Goal: Task Accomplishment & Management: Manage account settings

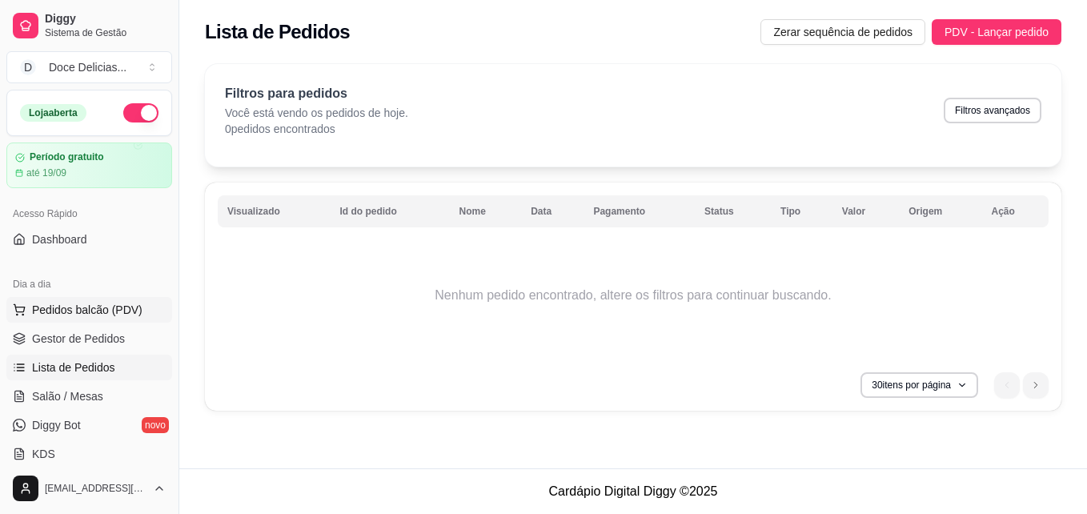
click at [96, 317] on span "Pedidos balcão (PDV)" at bounding box center [87, 310] width 110 height 16
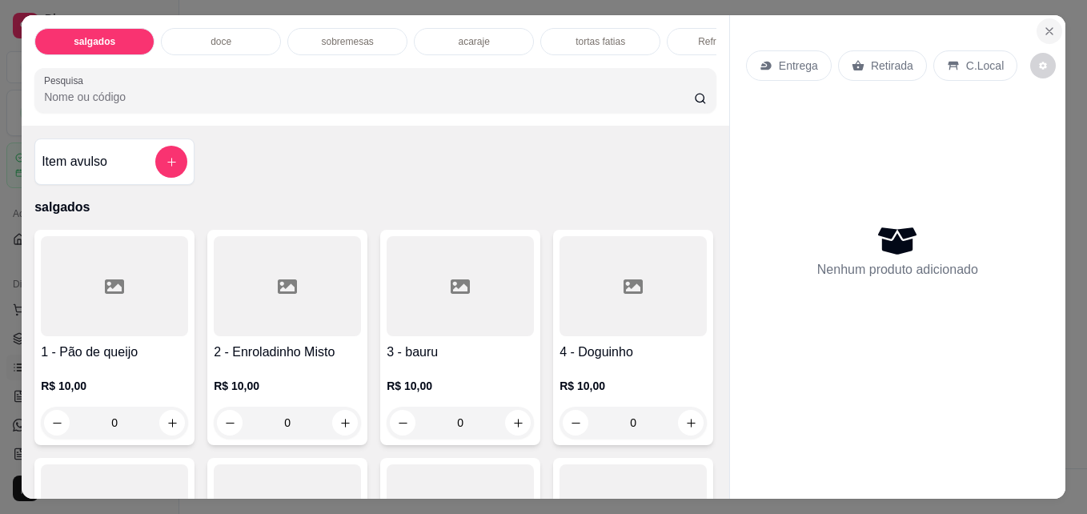
click at [1041, 18] on button "Close" at bounding box center [1049, 31] width 26 height 26
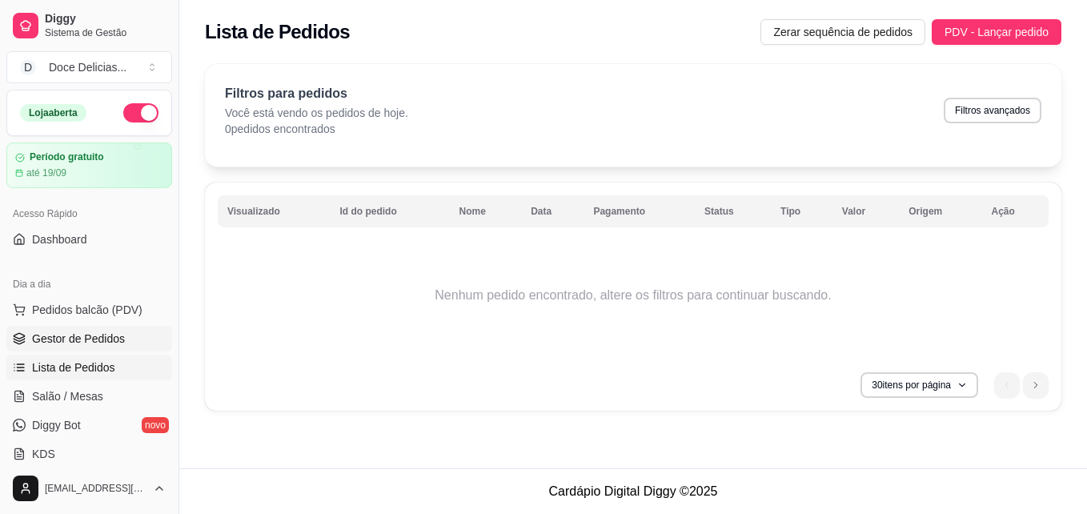
click at [107, 341] on span "Gestor de Pedidos" at bounding box center [78, 338] width 93 height 16
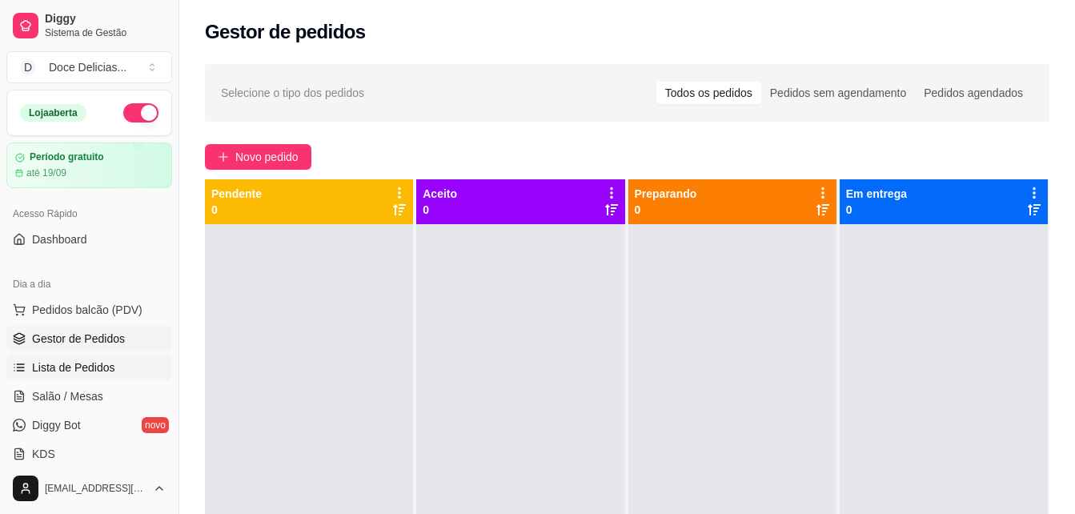
click at [75, 368] on span "Lista de Pedidos" at bounding box center [73, 367] width 83 height 16
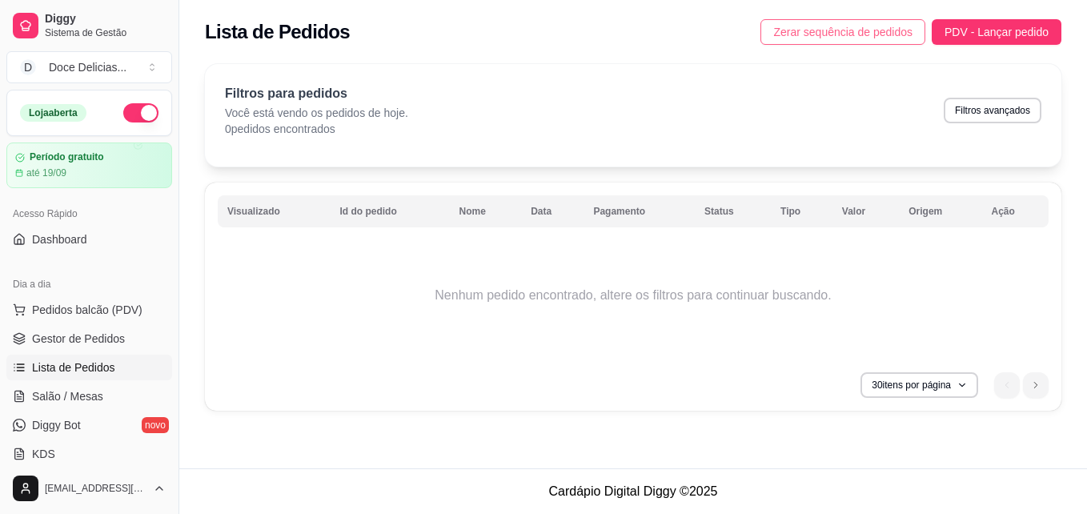
click at [816, 27] on span "Zerar sequência de pedidos" at bounding box center [842, 32] width 139 height 18
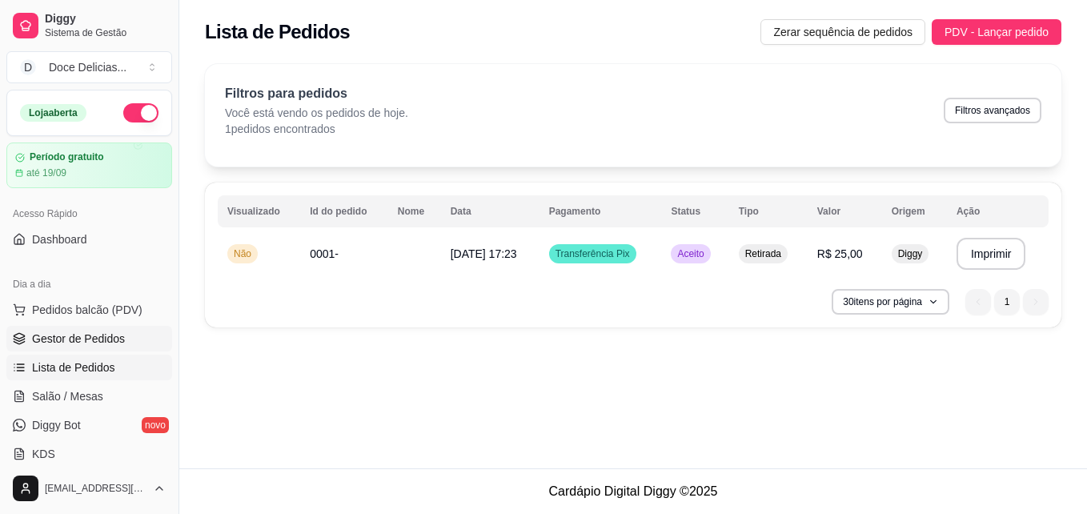
click at [82, 330] on link "Gestor de Pedidos" at bounding box center [89, 339] width 166 height 26
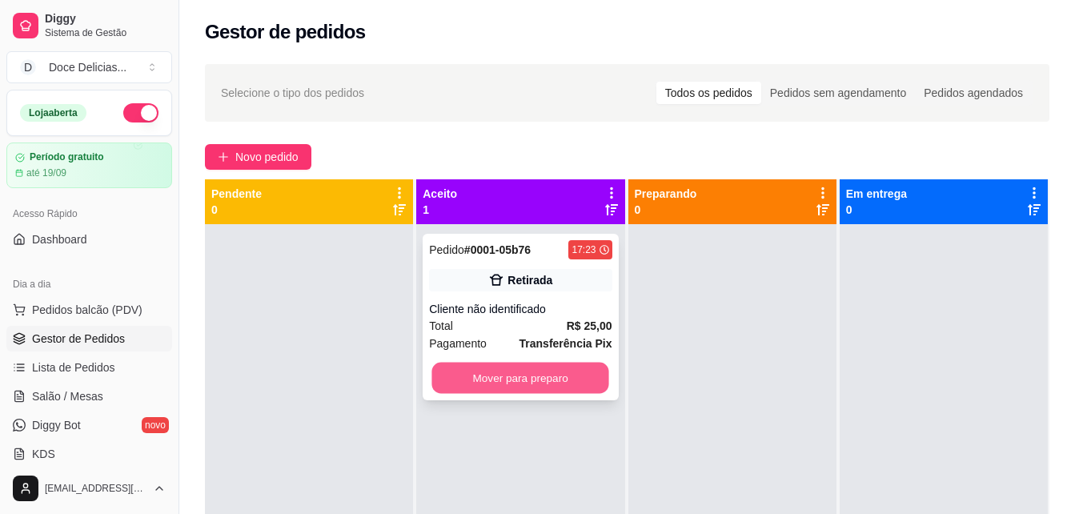
click at [534, 384] on button "Mover para preparo" at bounding box center [520, 377] width 177 height 31
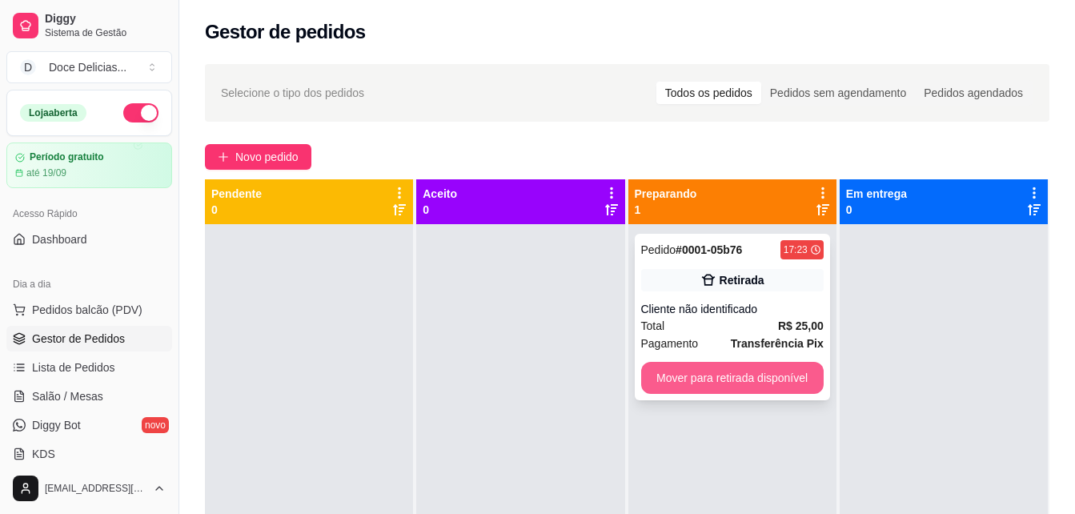
click at [695, 369] on button "Mover para retirada disponível" at bounding box center [732, 378] width 182 height 32
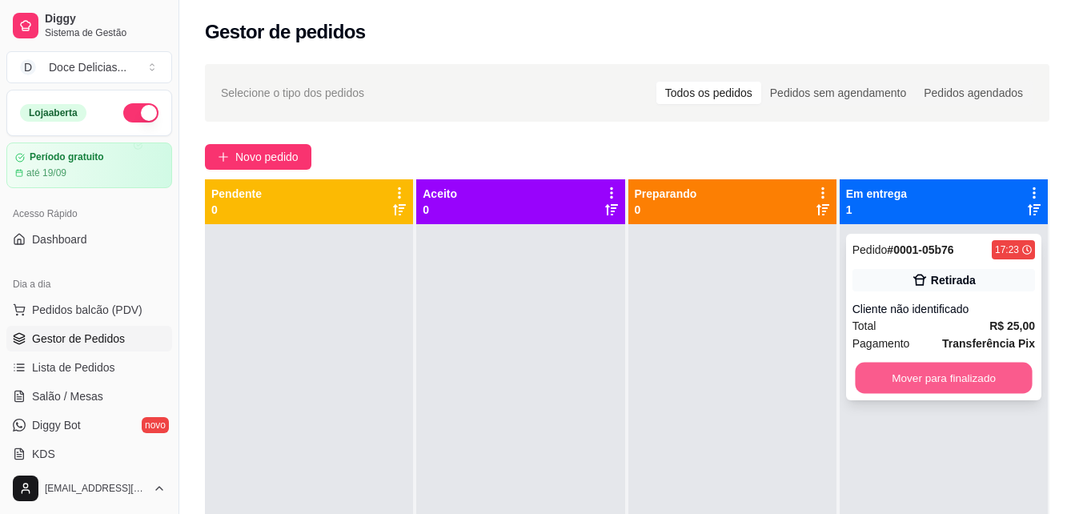
click at [903, 382] on button "Mover para finalizado" at bounding box center [943, 377] width 177 height 31
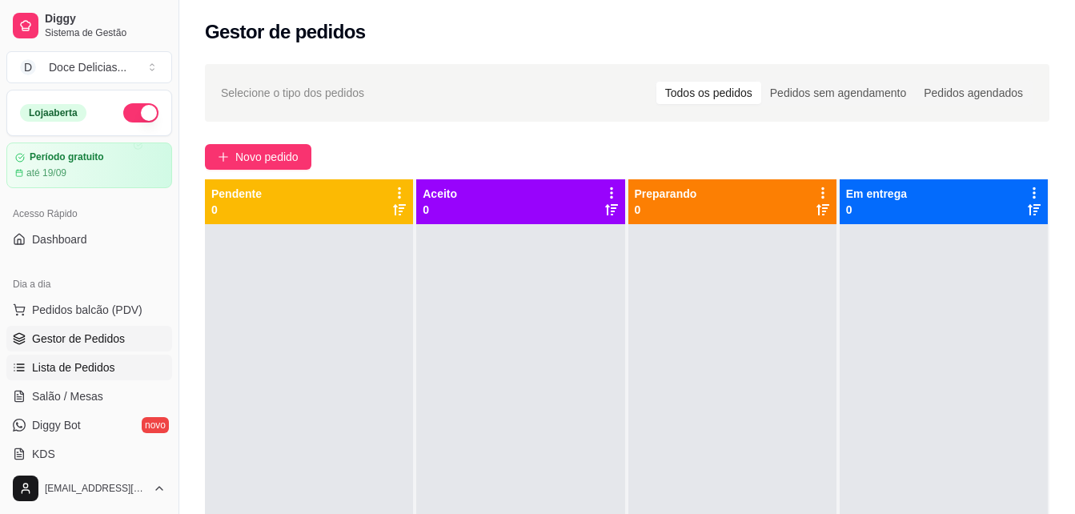
click at [84, 363] on span "Lista de Pedidos" at bounding box center [73, 367] width 83 height 16
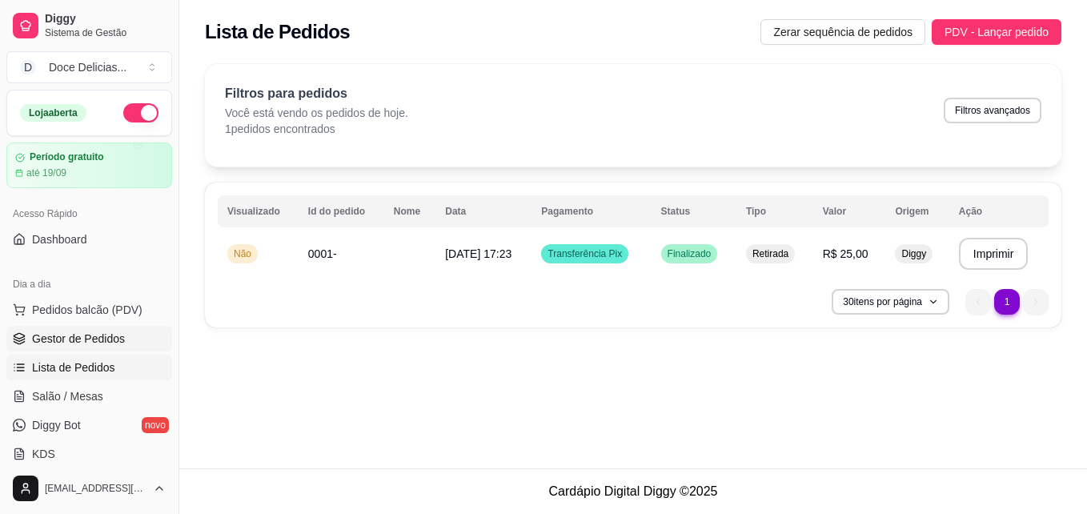
click at [84, 338] on span "Gestor de Pedidos" at bounding box center [78, 338] width 93 height 16
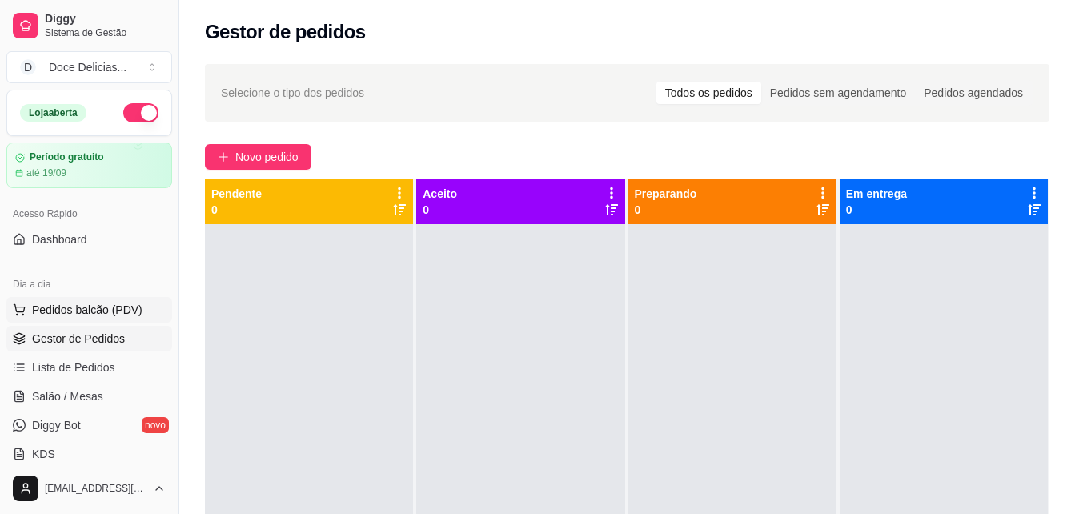
click at [94, 310] on span "Pedidos balcão (PDV)" at bounding box center [87, 310] width 110 height 16
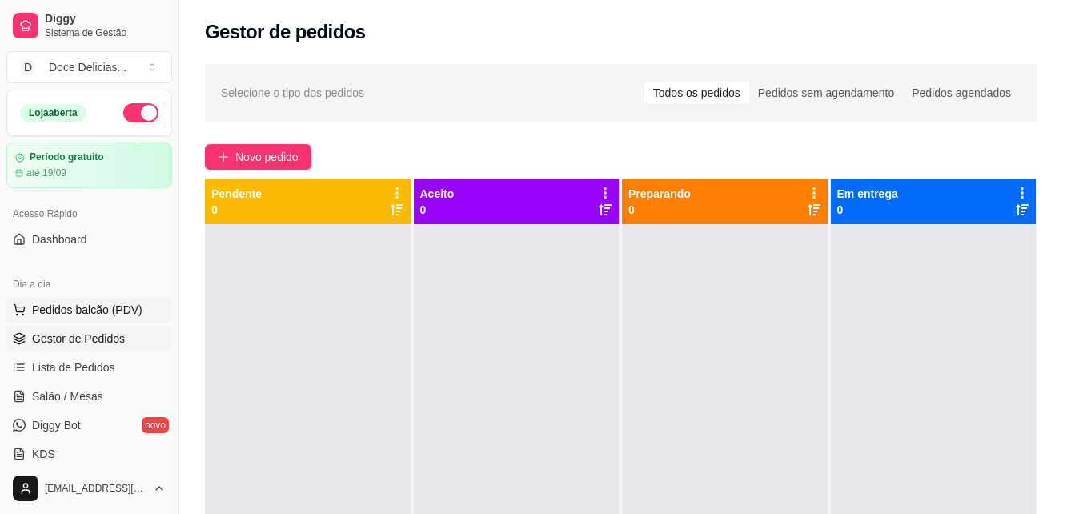
click at [94, 310] on div at bounding box center [114, 286] width 147 height 100
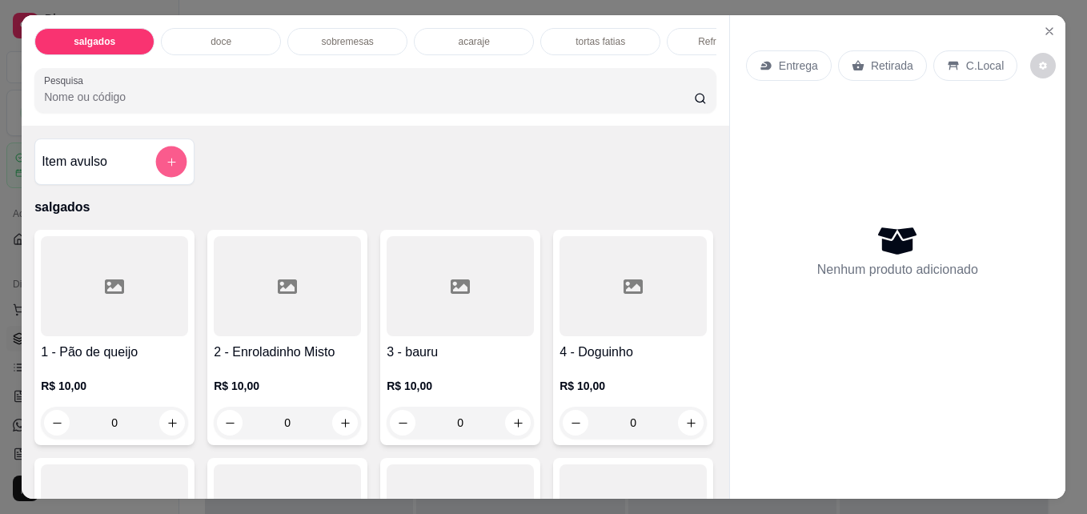
click at [175, 174] on button "add-separate-item" at bounding box center [171, 161] width 31 height 31
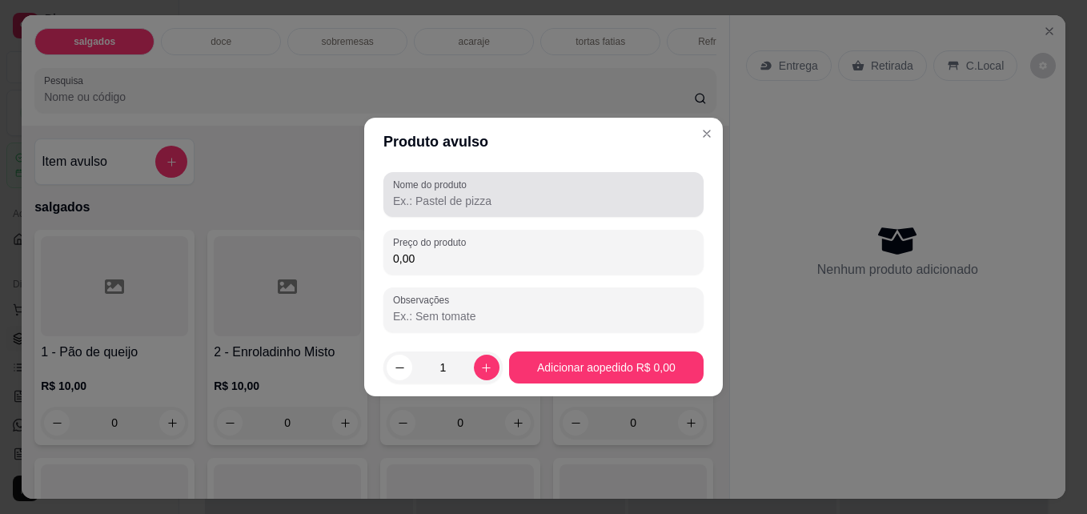
click at [462, 202] on input "Nome do produto" at bounding box center [543, 201] width 301 height 16
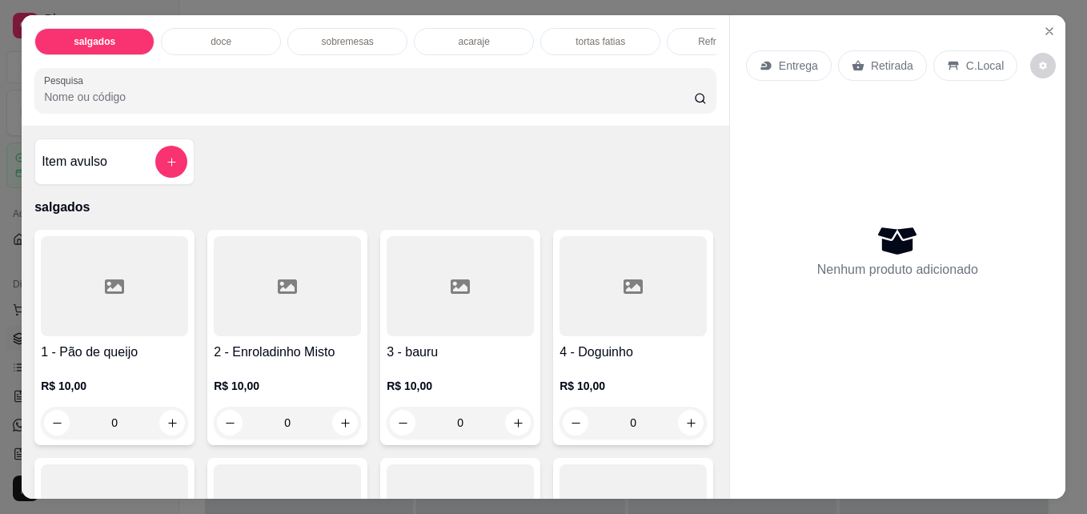
click at [198, 47] on div "doce" at bounding box center [221, 41] width 120 height 27
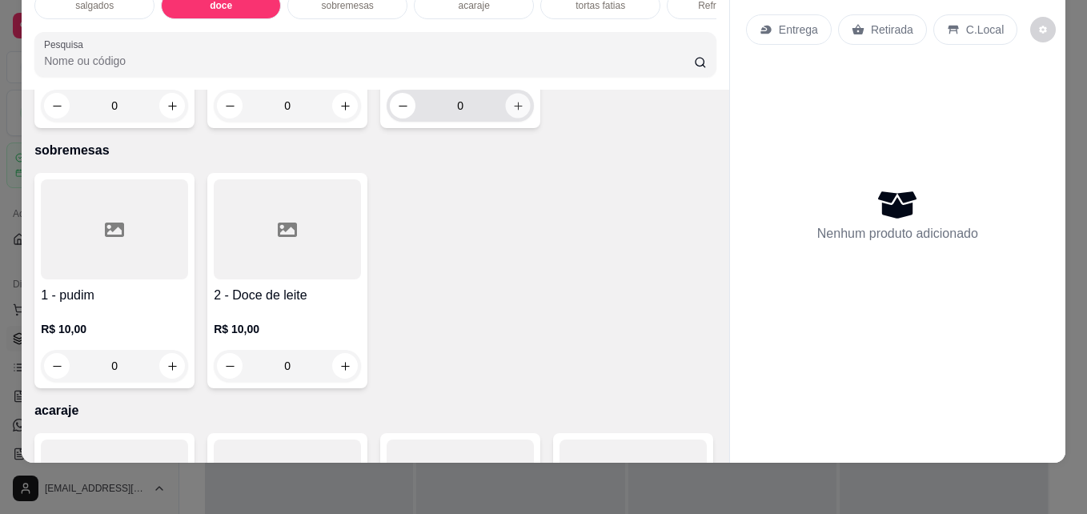
click at [512, 112] on icon "increase-product-quantity" at bounding box center [518, 106] width 12 height 12
type input "1"
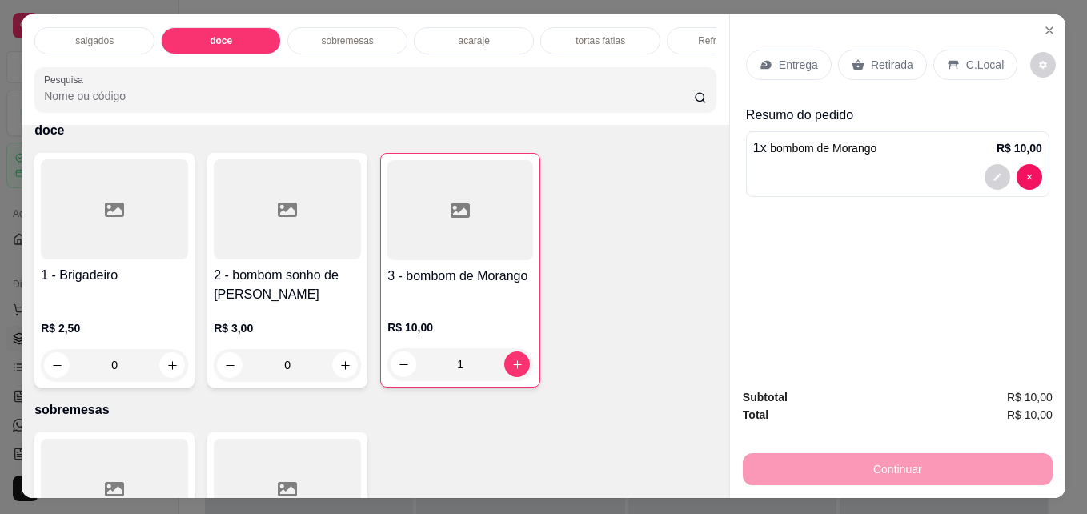
scroll to position [0, 0]
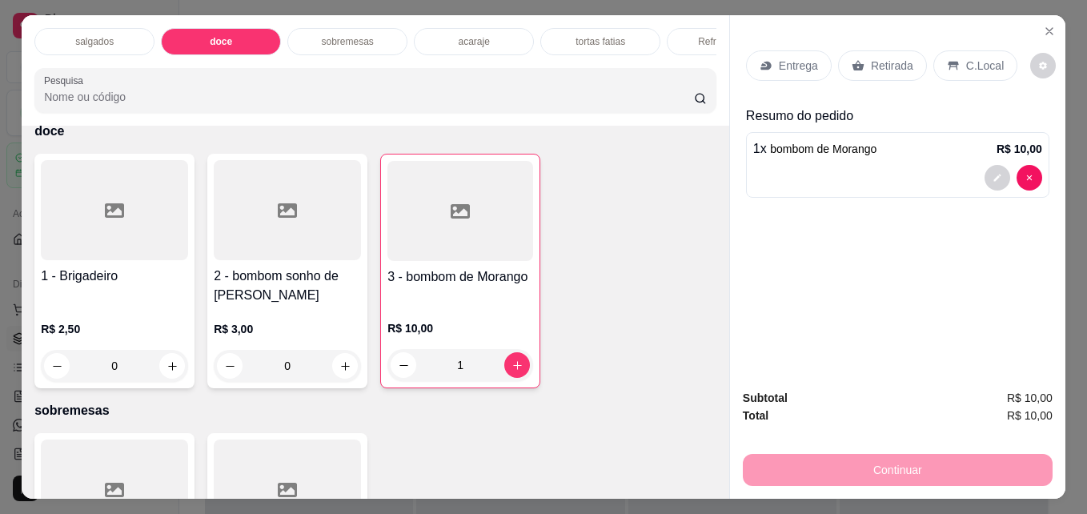
click at [366, 41] on p "sobremesas" at bounding box center [347, 41] width 52 height 13
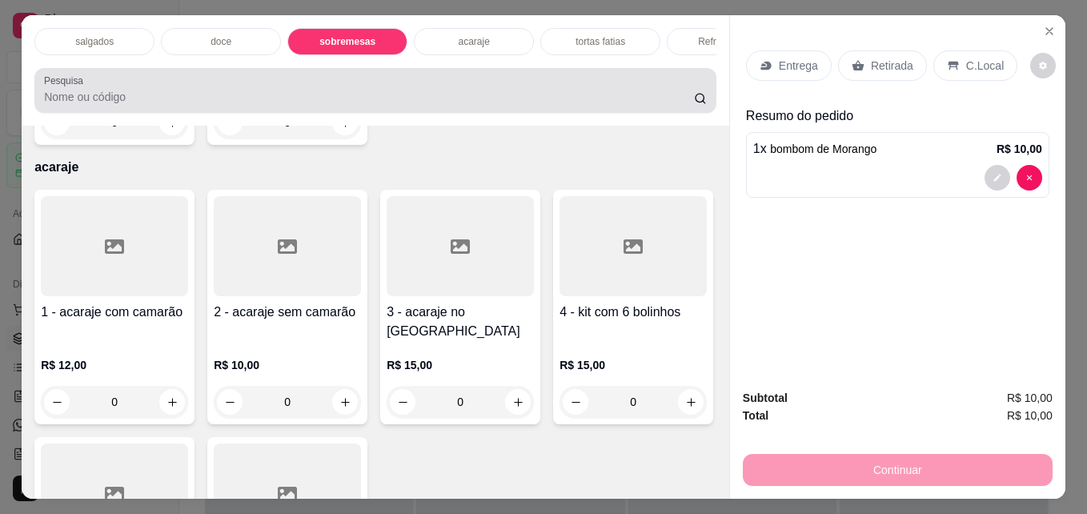
scroll to position [42, 0]
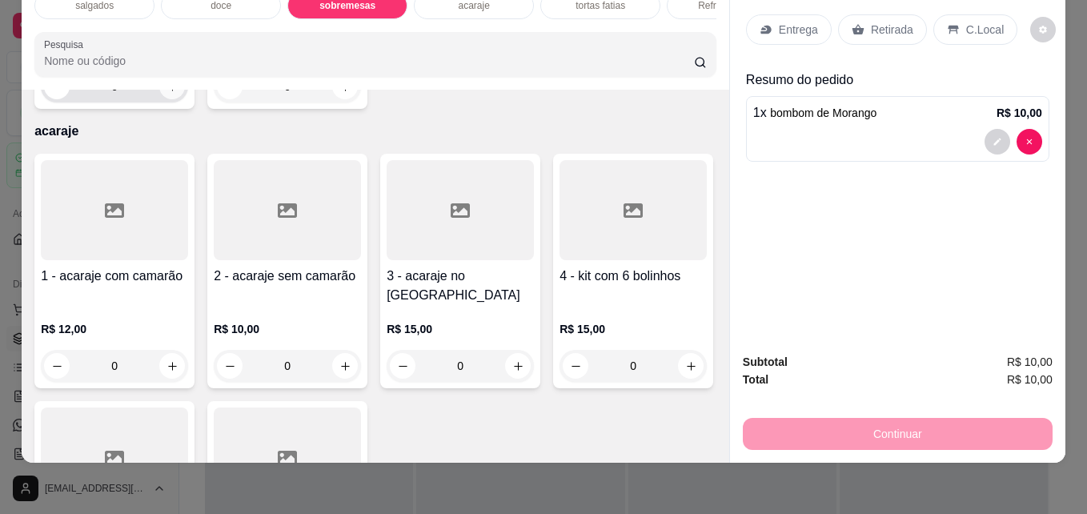
click at [159, 99] on button "increase-product-quantity" at bounding box center [172, 87] width 26 height 26
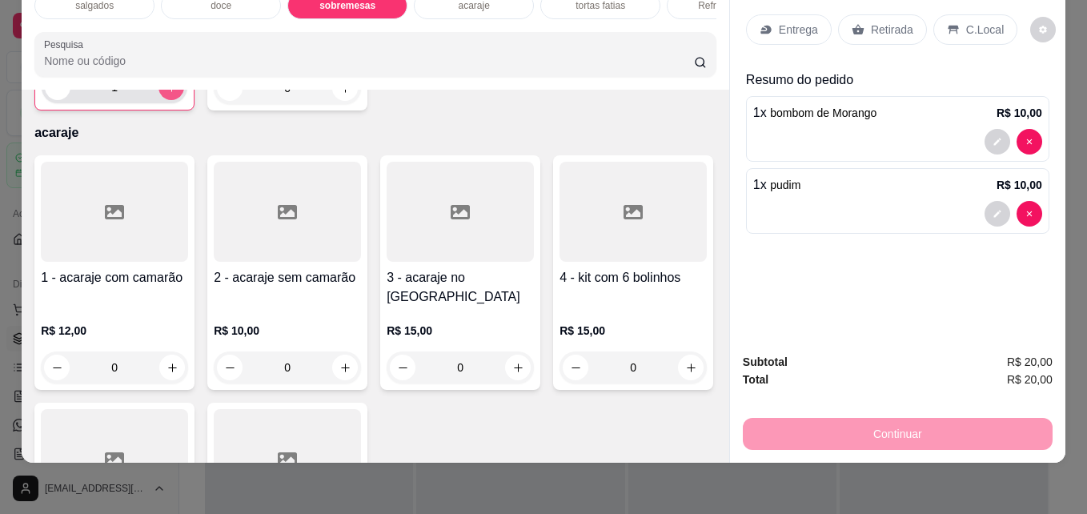
type input "1"
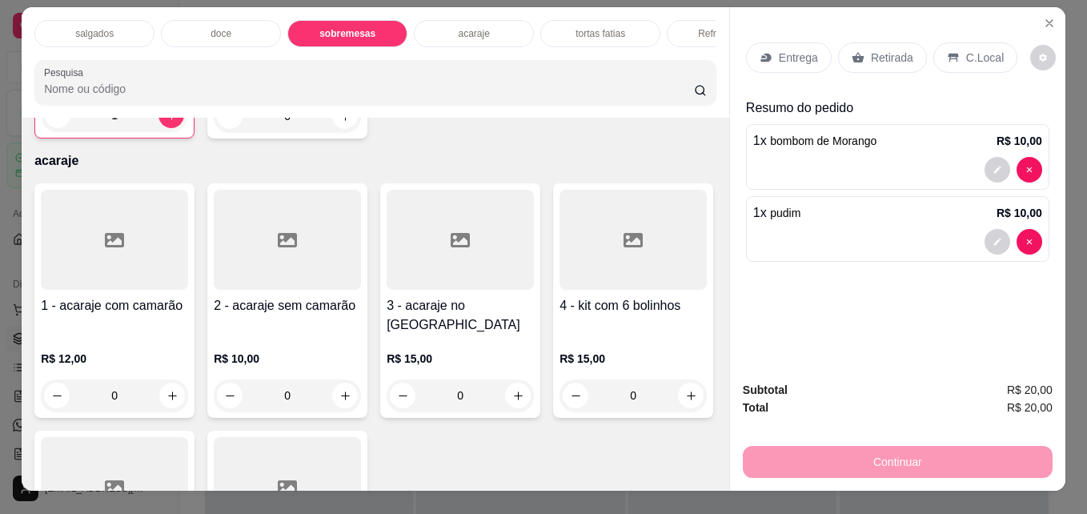
scroll to position [0, 0]
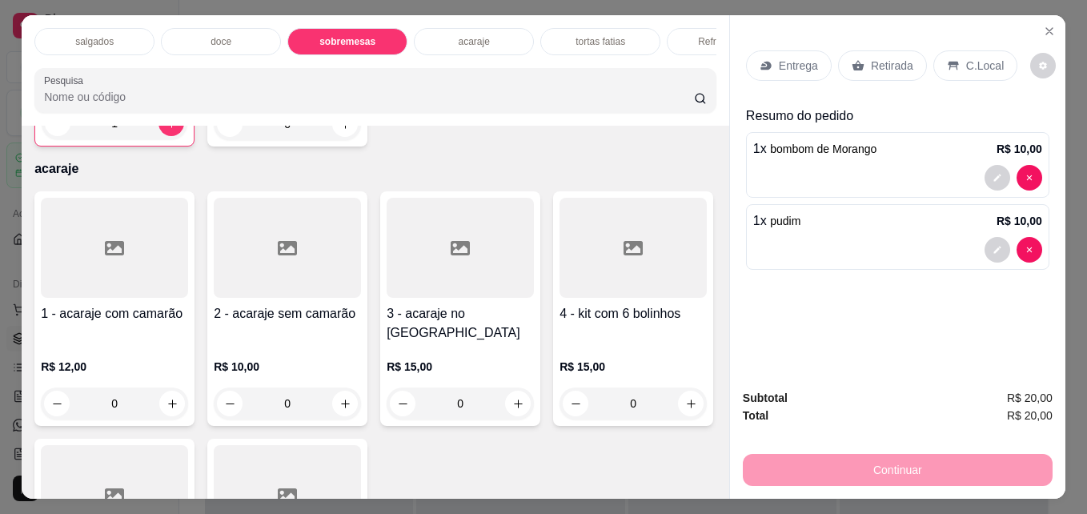
click at [610, 35] on p "tortas fatias" at bounding box center [600, 41] width 50 height 13
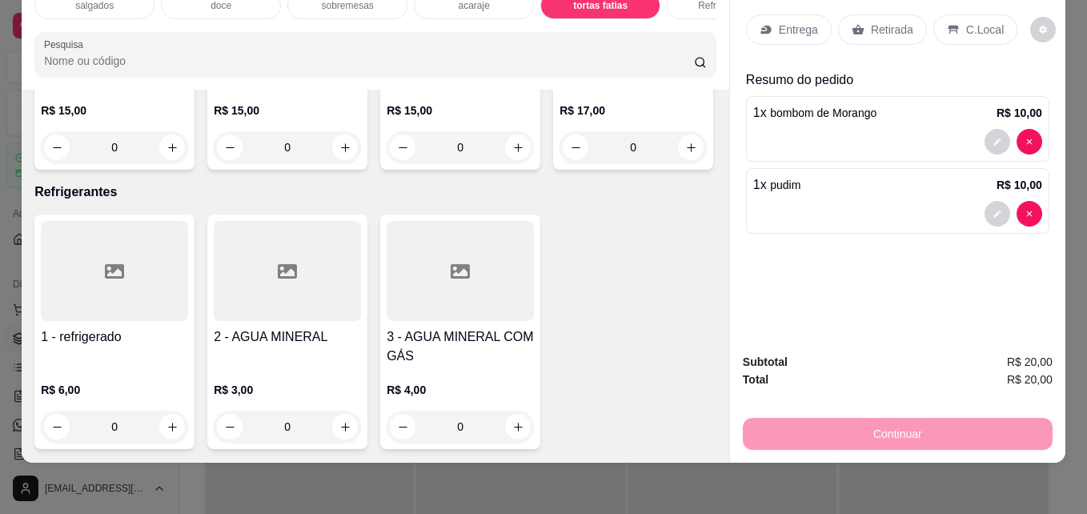
click at [559, 61] on div at bounding box center [632, 11] width 147 height 100
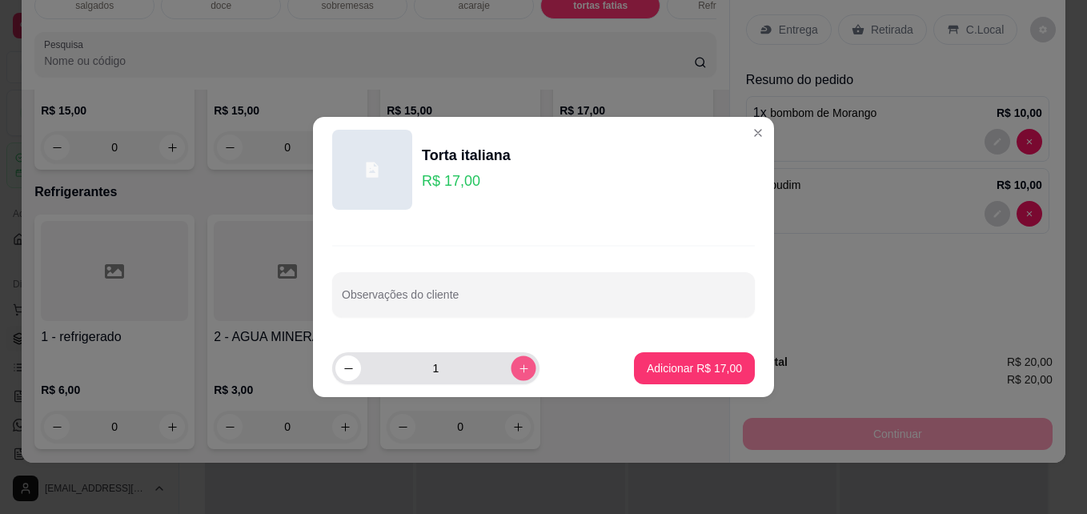
click at [518, 369] on icon "increase-product-quantity" at bounding box center [524, 368] width 12 height 12
click at [342, 373] on icon "decrease-product-quantity" at bounding box center [348, 368] width 12 height 12
type input "1"
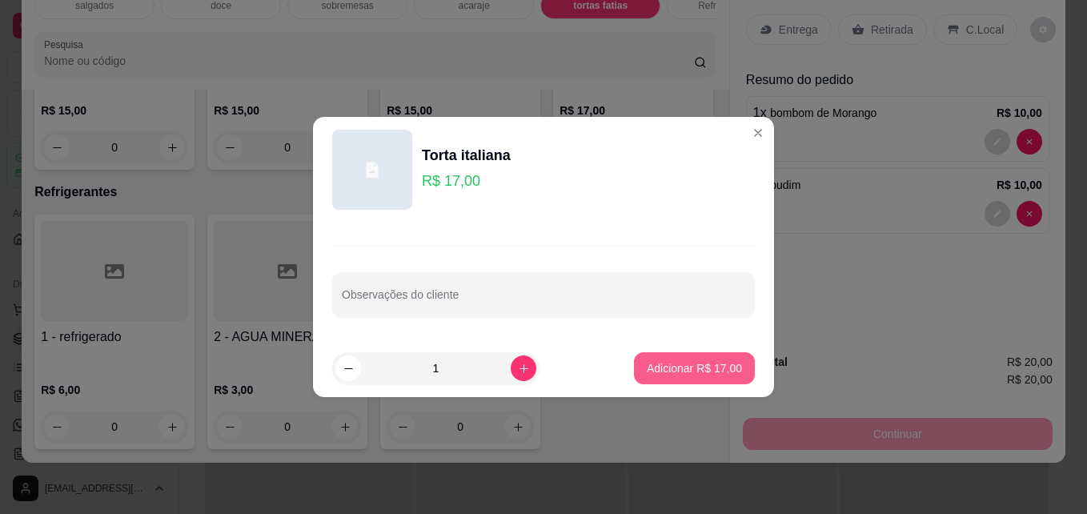
click at [703, 362] on p "Adicionar R$ 17,00" at bounding box center [694, 368] width 95 height 16
type input "1"
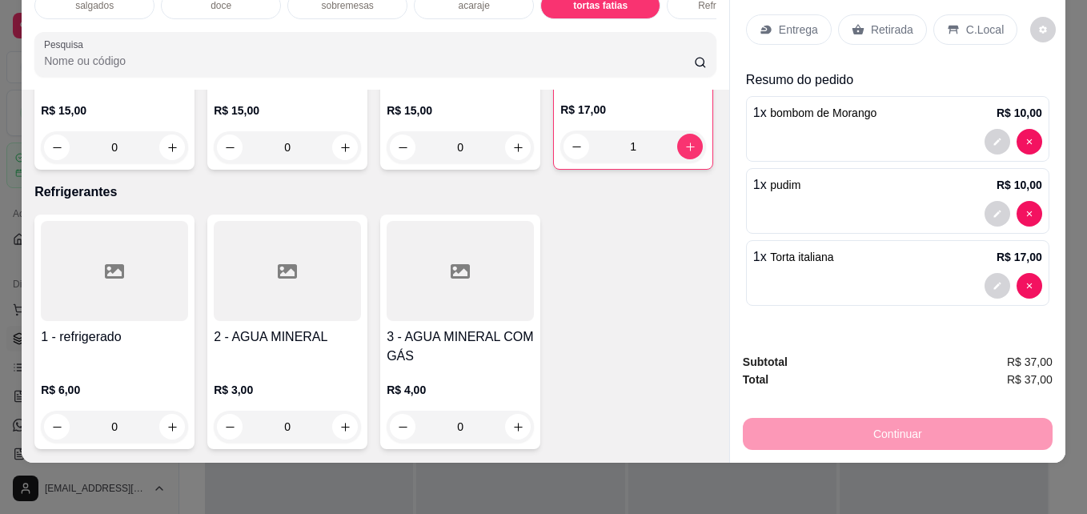
click at [878, 22] on p "Retirada" at bounding box center [892, 30] width 42 height 16
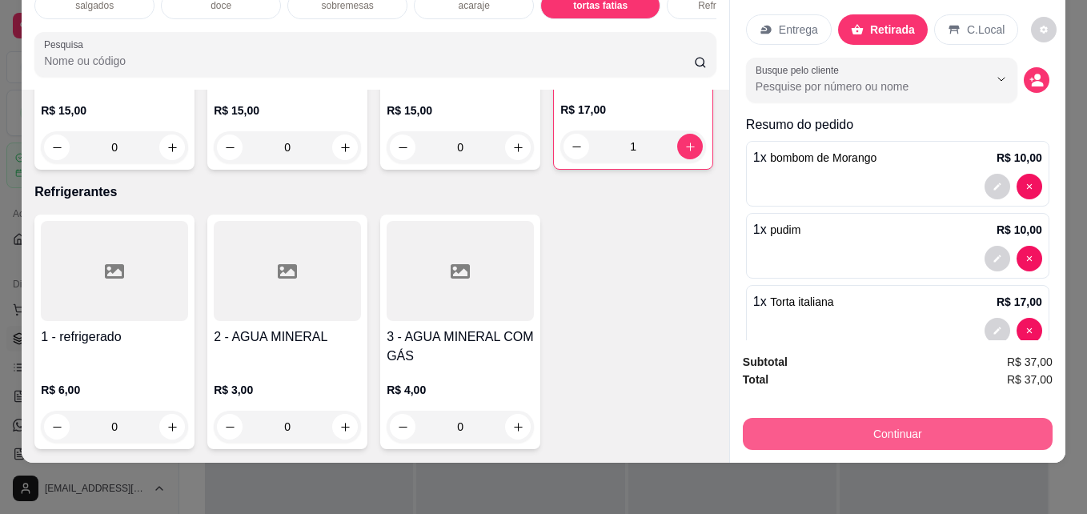
click at [797, 421] on button "Continuar" at bounding box center [898, 434] width 310 height 32
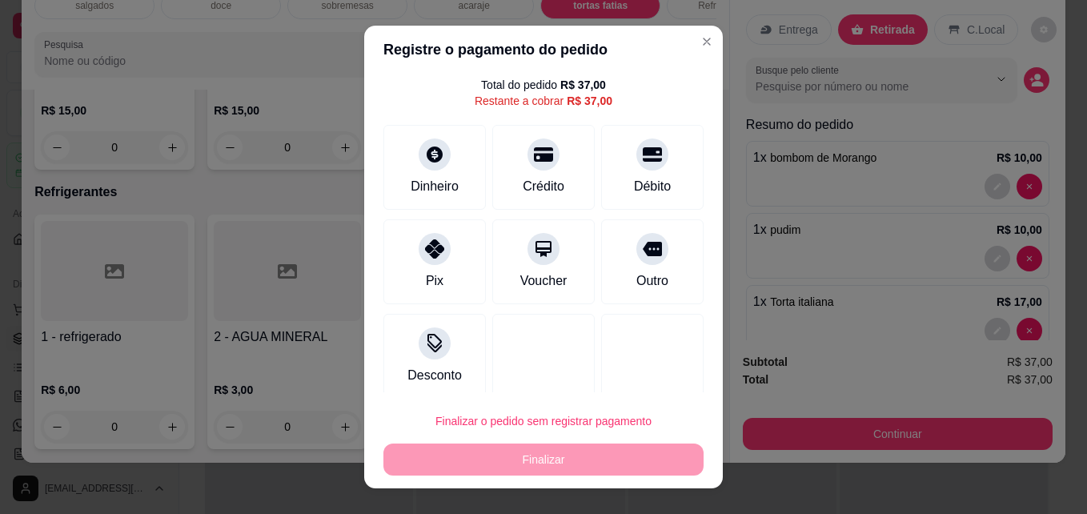
scroll to position [58, 0]
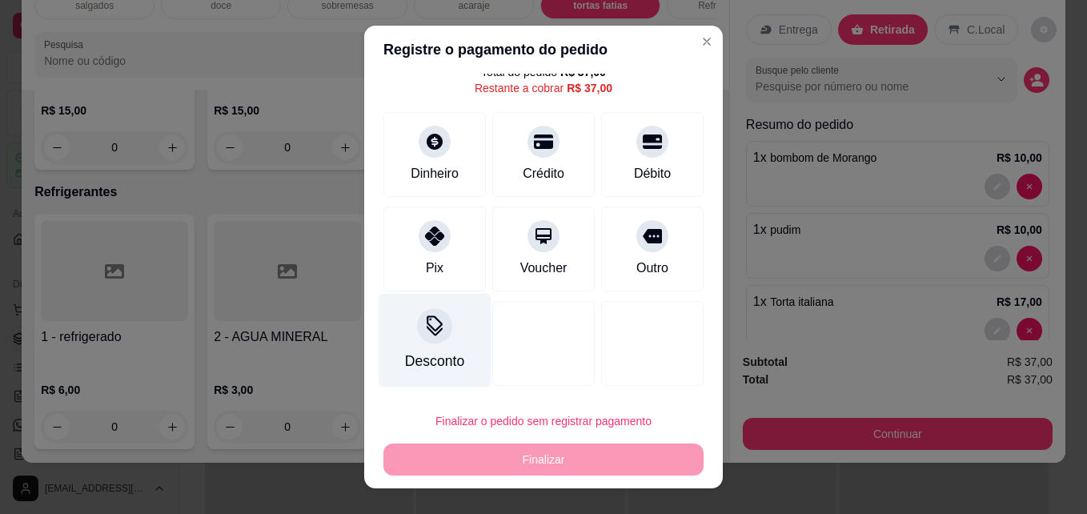
click at [427, 346] on div "Desconto" at bounding box center [434, 341] width 113 height 94
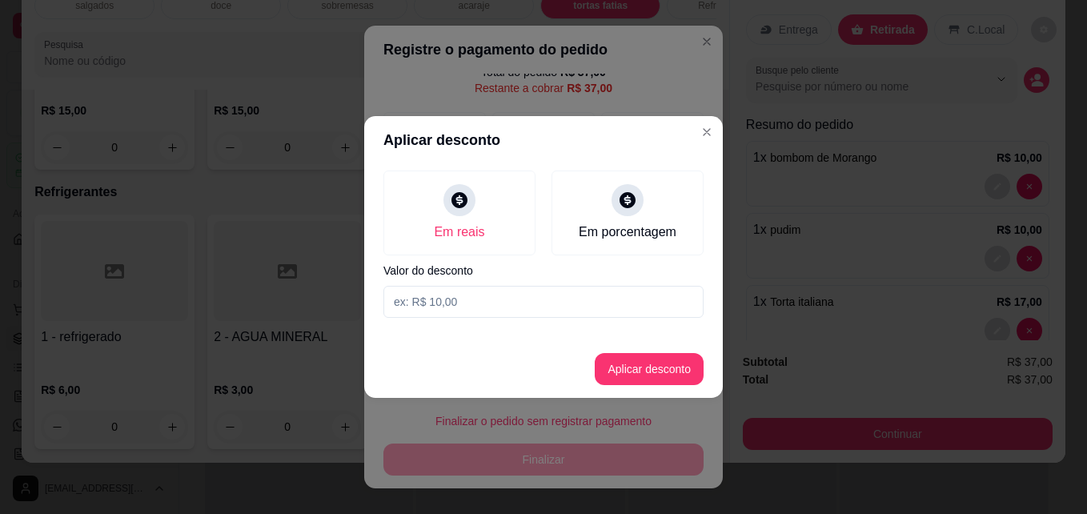
click at [447, 308] on input at bounding box center [543, 302] width 320 height 32
type input "2,00"
click at [647, 379] on button "Aplicar desconto" at bounding box center [649, 369] width 105 height 31
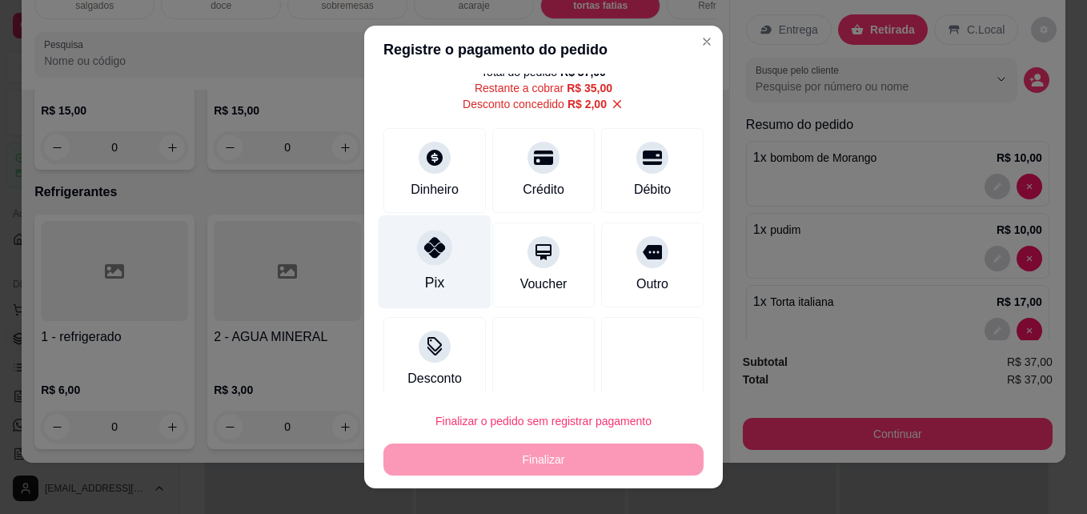
click at [437, 262] on div "Pix" at bounding box center [434, 262] width 113 height 94
type input "R$ 0,00"
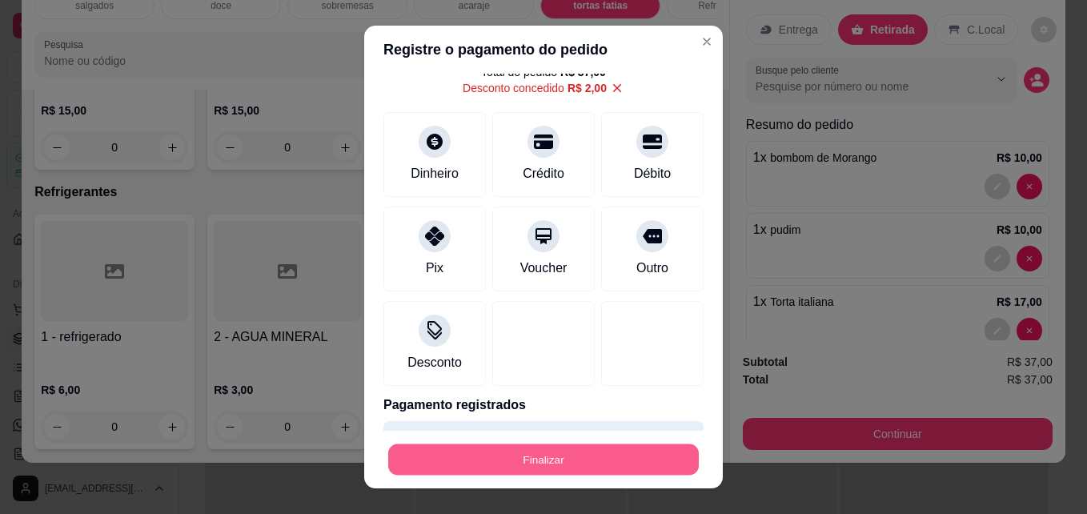
click at [519, 453] on button "Finalizar" at bounding box center [543, 459] width 310 height 31
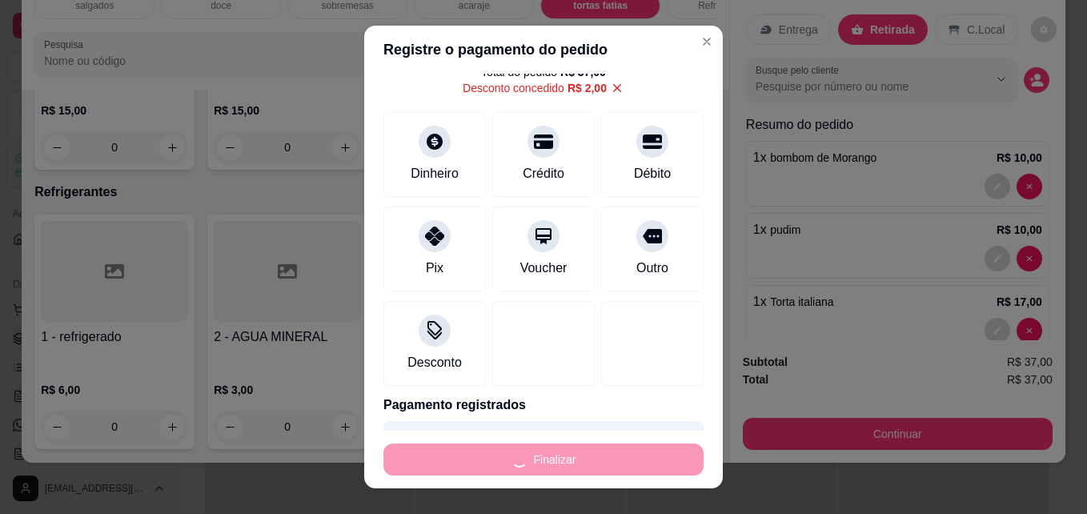
type input "0"
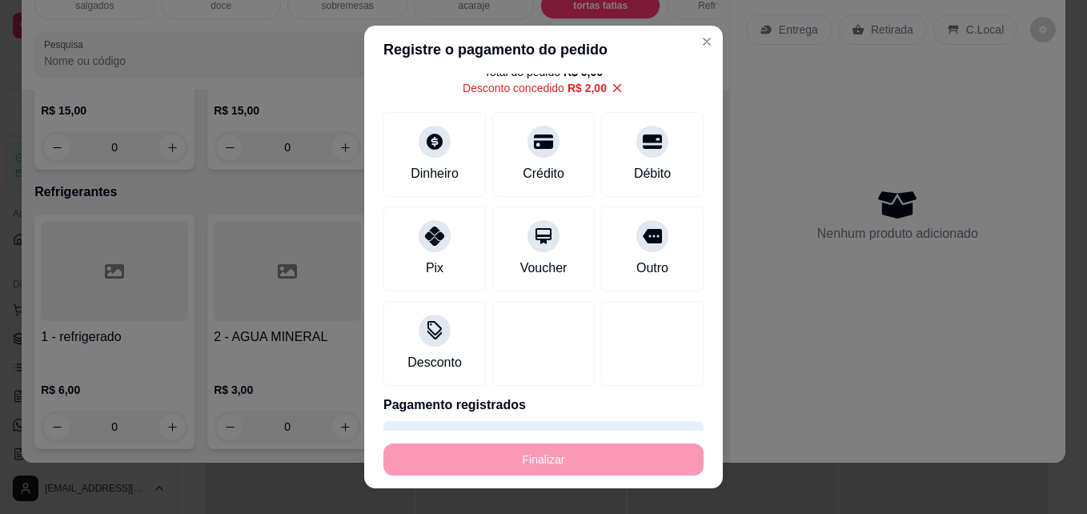
type input "-R$ 37,00"
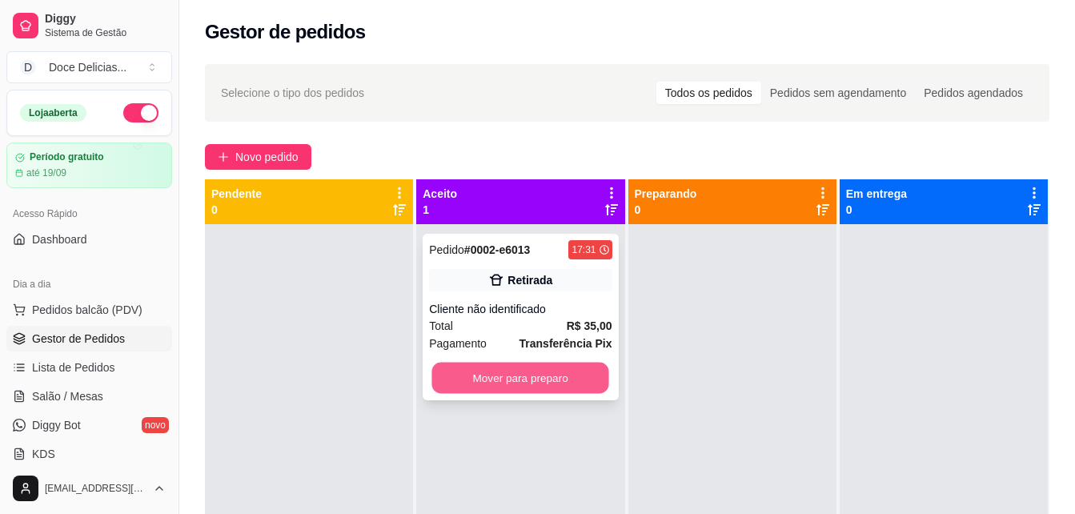
click at [553, 370] on button "Mover para preparo" at bounding box center [520, 377] width 177 height 31
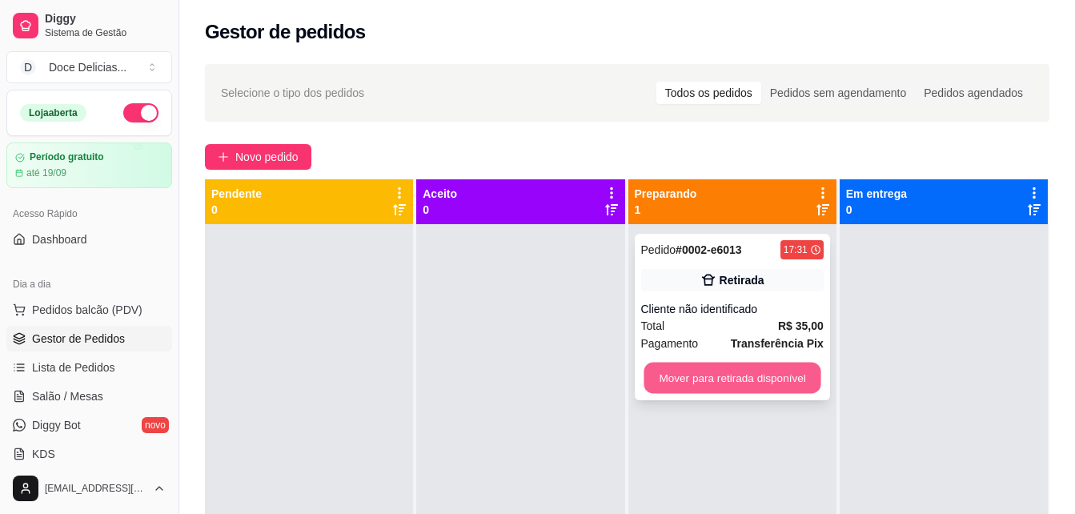
click at [714, 371] on button "Mover para retirada disponível" at bounding box center [731, 377] width 177 height 31
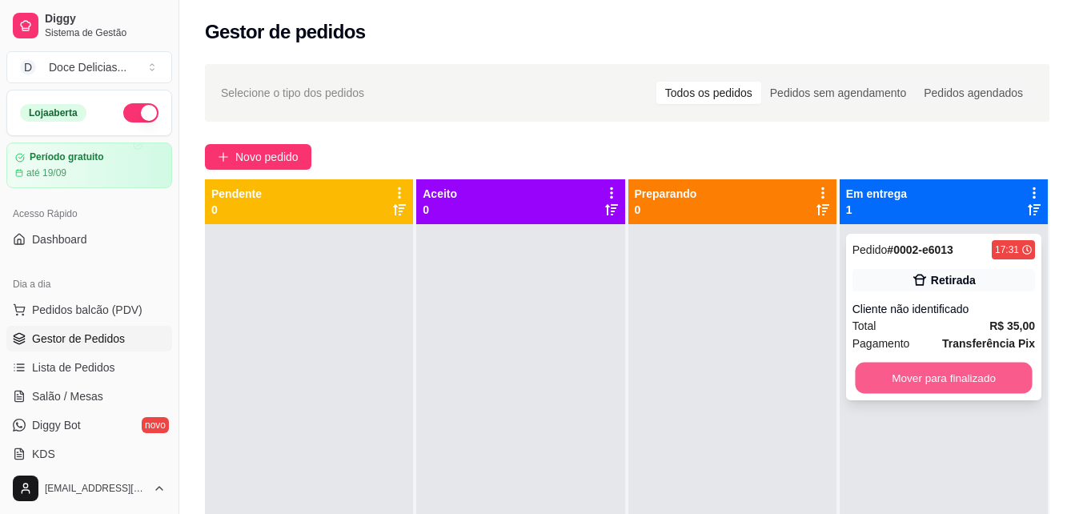
click at [902, 368] on button "Mover para finalizado" at bounding box center [943, 377] width 177 height 31
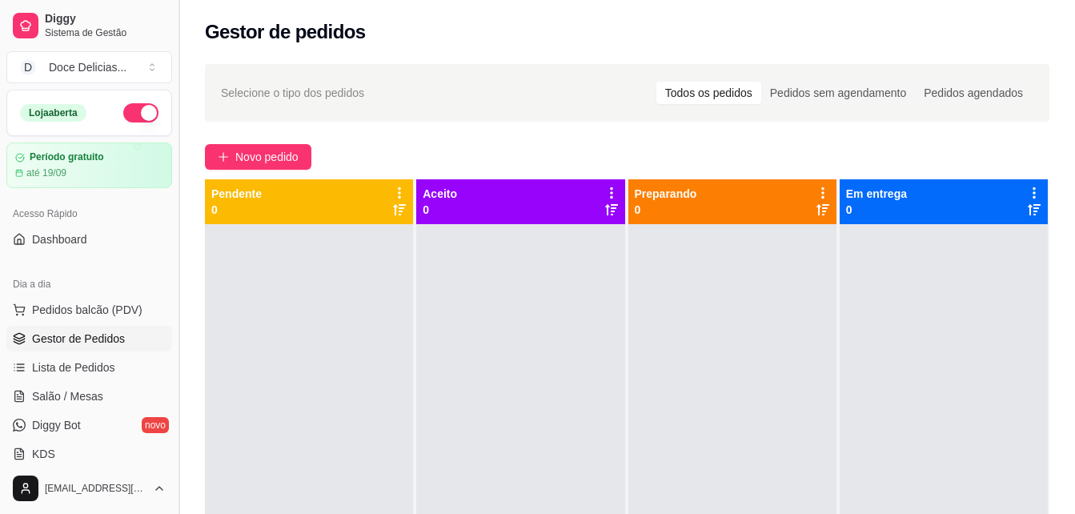
click at [174, 95] on button "Toggle Sidebar" at bounding box center [178, 257] width 13 height 514
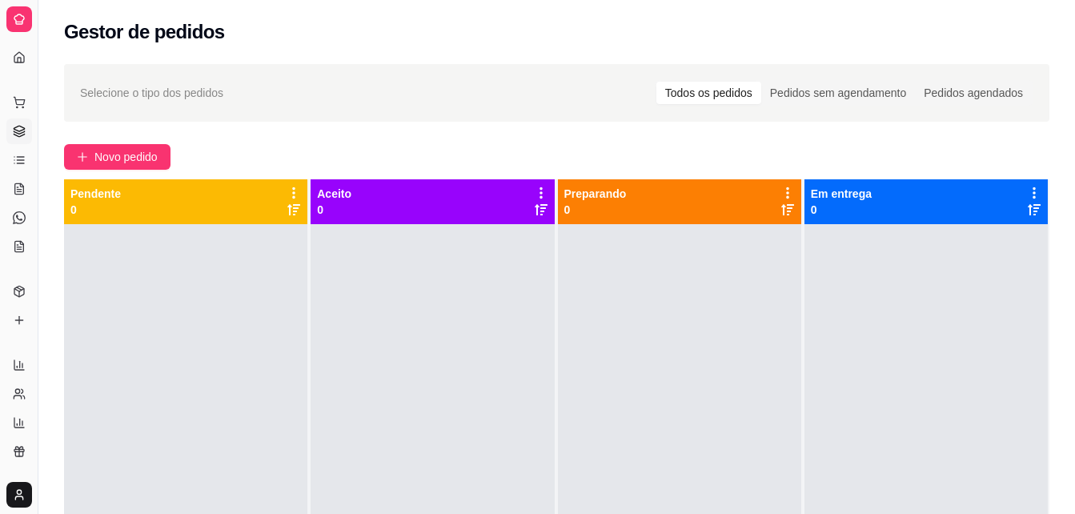
click at [45, 52] on div "Gestor de pedidos" at bounding box center [556, 27] width 1036 height 54
click at [38, 53] on button "Toggle Sidebar" at bounding box center [37, 257] width 13 height 514
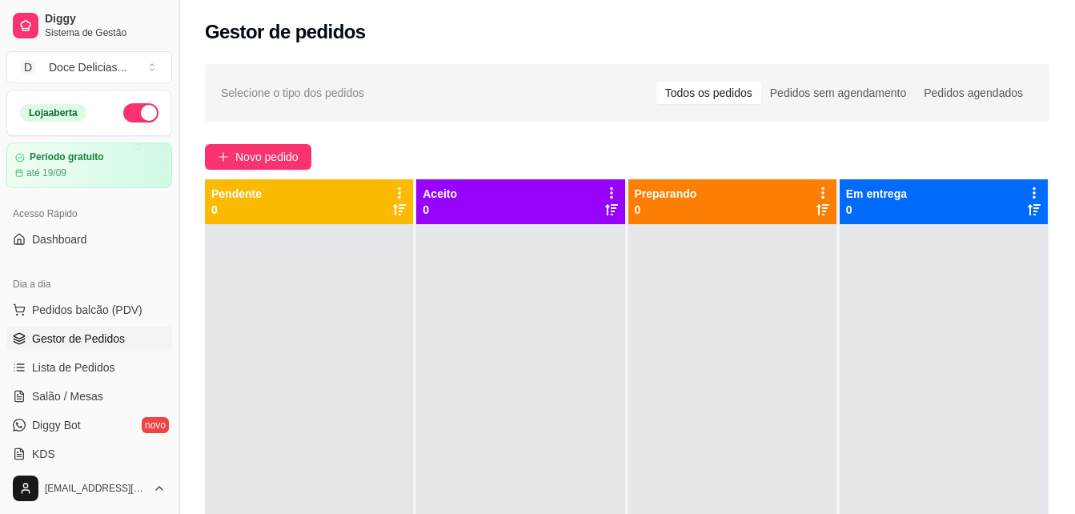
click at [38, 53] on div "Diggy Sistema de Gestão D Doce Delicias ... Loja aberta Período gratuito até 19…" at bounding box center [89, 257] width 178 height 514
click at [59, 356] on link "Lista de Pedidos" at bounding box center [89, 367] width 166 height 26
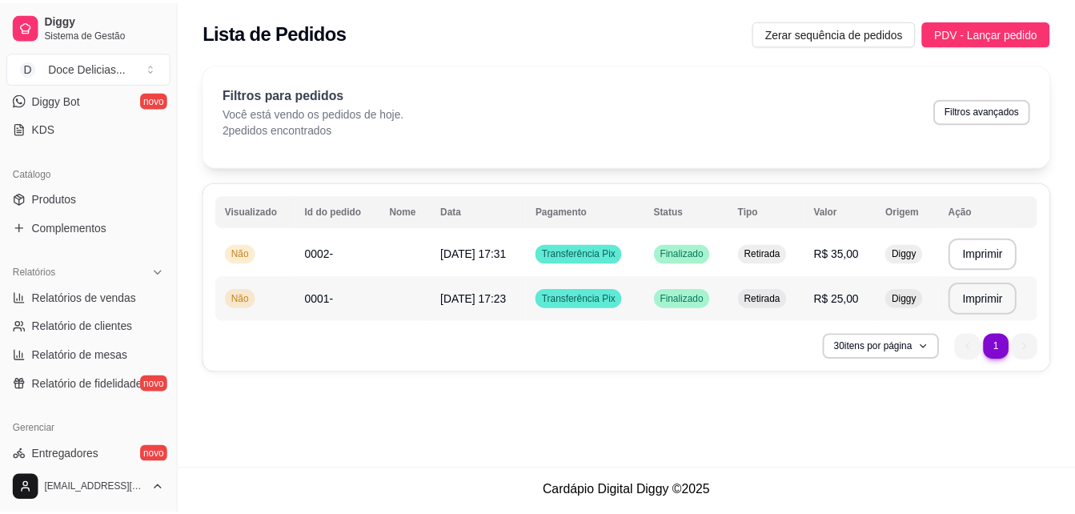
scroll to position [638, 0]
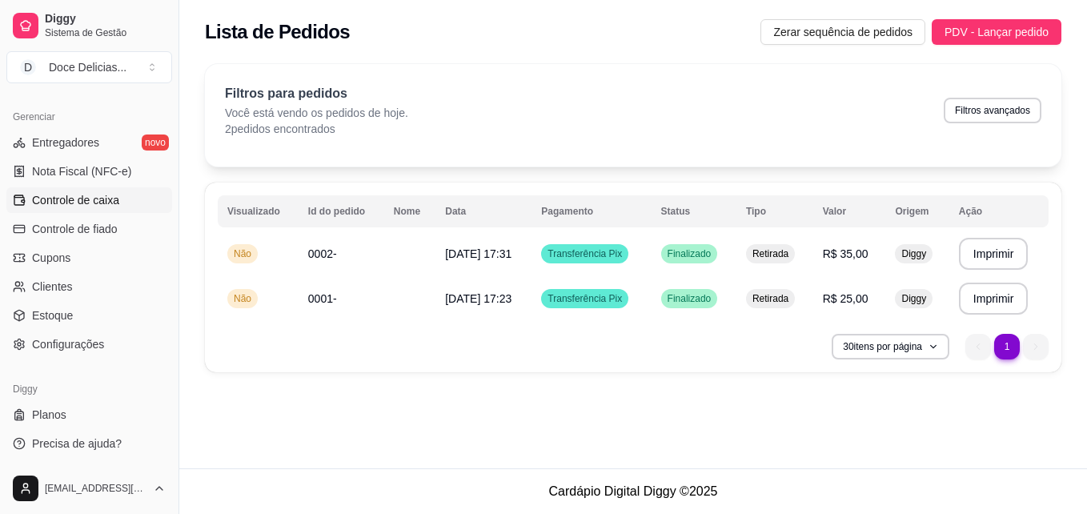
click at [94, 210] on link "Controle de caixa" at bounding box center [89, 200] width 166 height 26
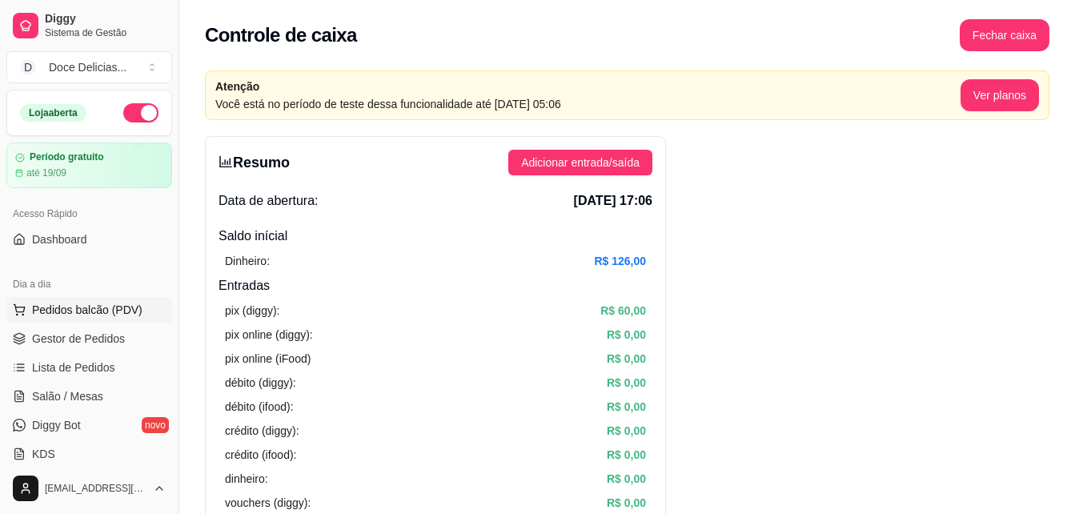
click at [90, 302] on span "Pedidos balcão (PDV)" at bounding box center [87, 310] width 110 height 16
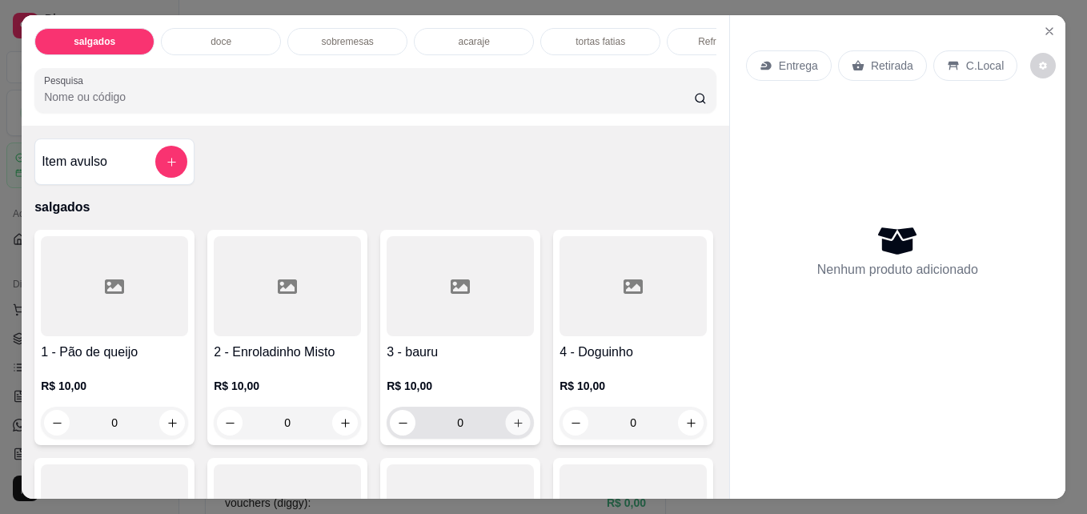
click at [512, 424] on icon "increase-product-quantity" at bounding box center [518, 423] width 12 height 12
type input "1"
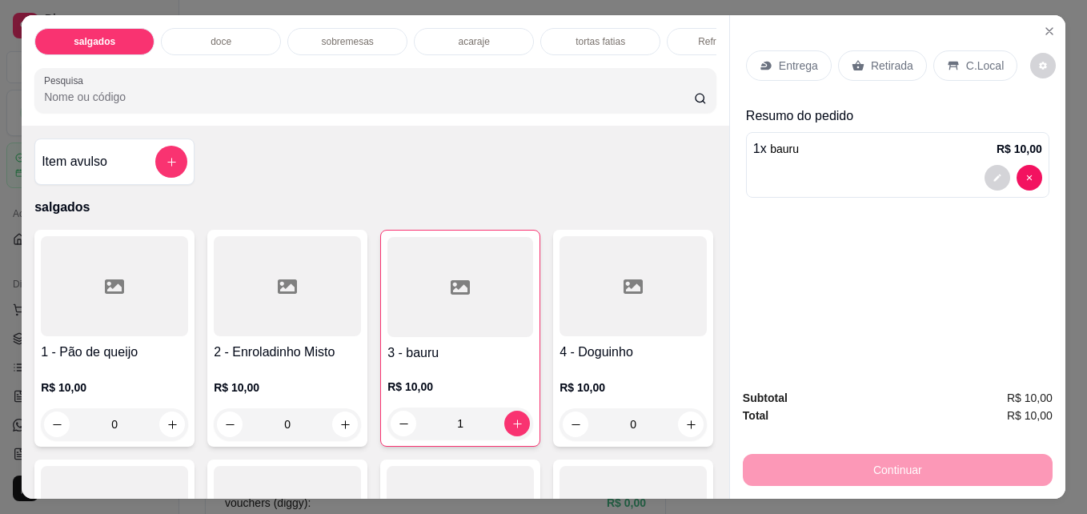
click at [862, 66] on div "Retirada" at bounding box center [882, 65] width 89 height 30
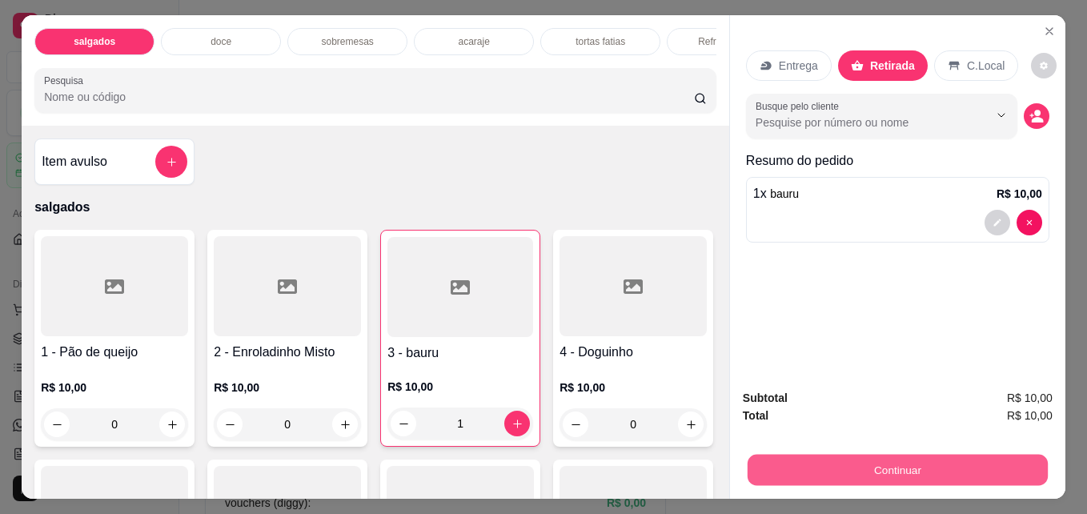
click at [953, 459] on button "Continuar" at bounding box center [897, 469] width 300 height 31
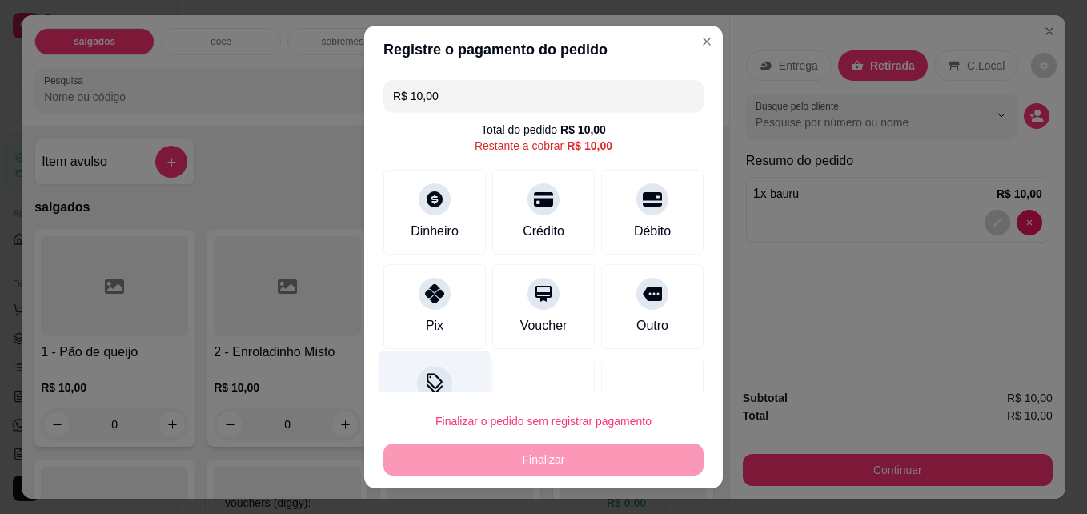
click at [424, 378] on icon at bounding box center [434, 383] width 21 height 21
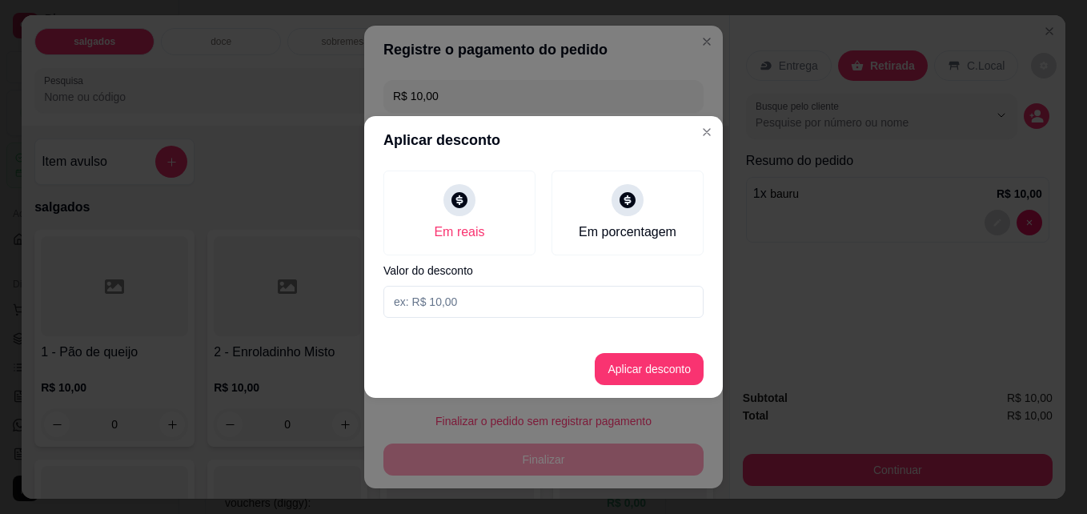
click at [473, 302] on input at bounding box center [543, 302] width 320 height 32
type input "2,00"
click at [662, 368] on button "Aplicar desconto" at bounding box center [649, 369] width 105 height 31
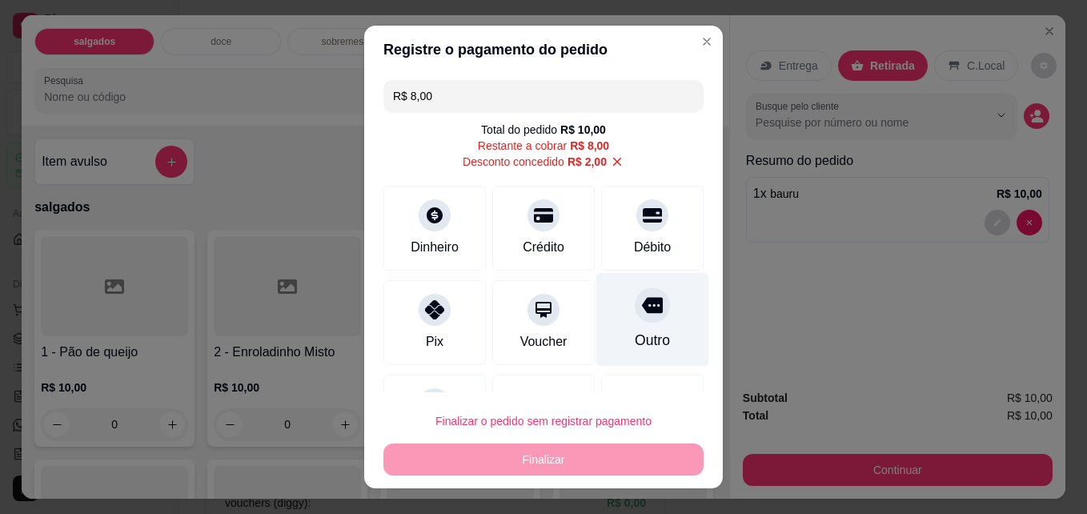
click at [628, 326] on div "Outro" at bounding box center [652, 320] width 113 height 94
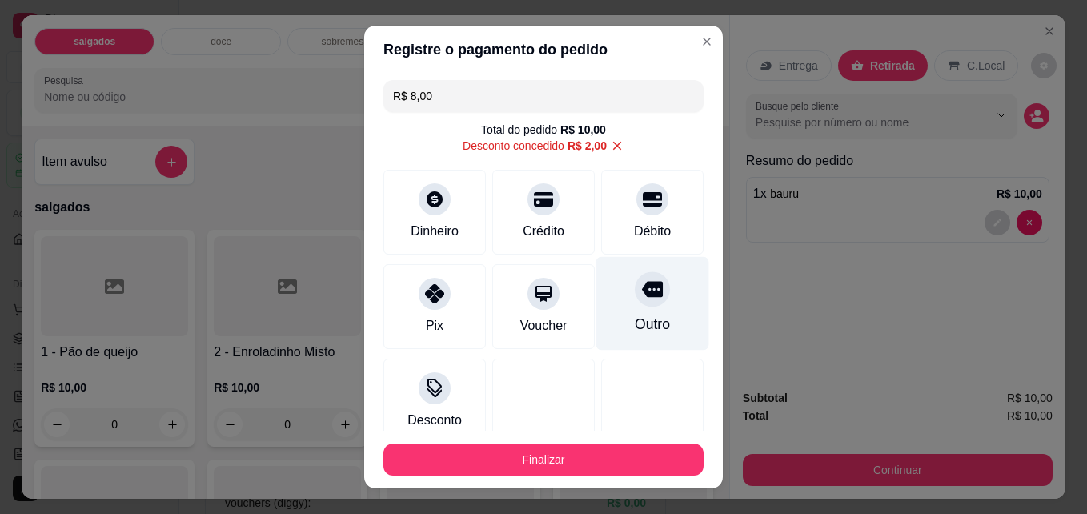
type input "R$ 0,00"
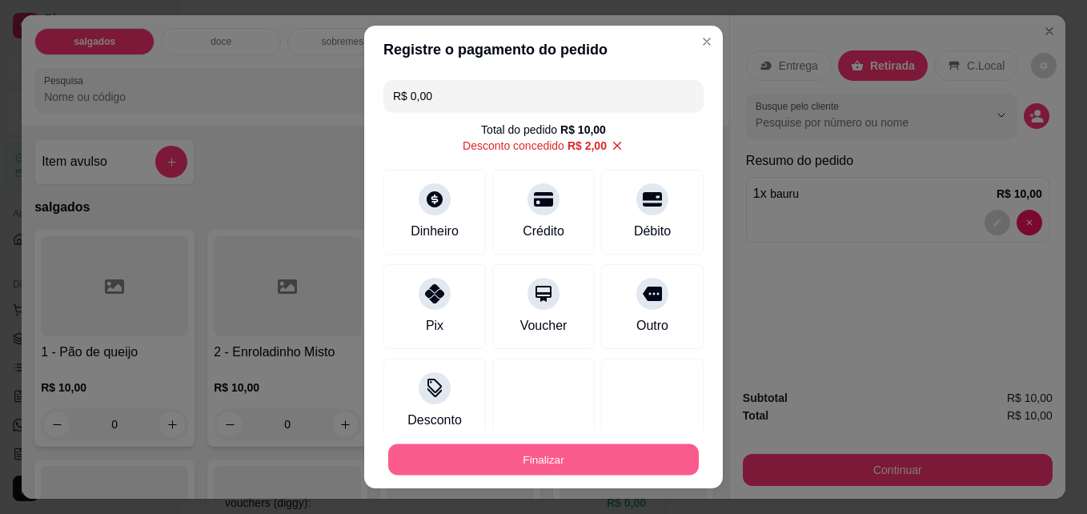
click at [513, 454] on button "Finalizar" at bounding box center [543, 459] width 310 height 31
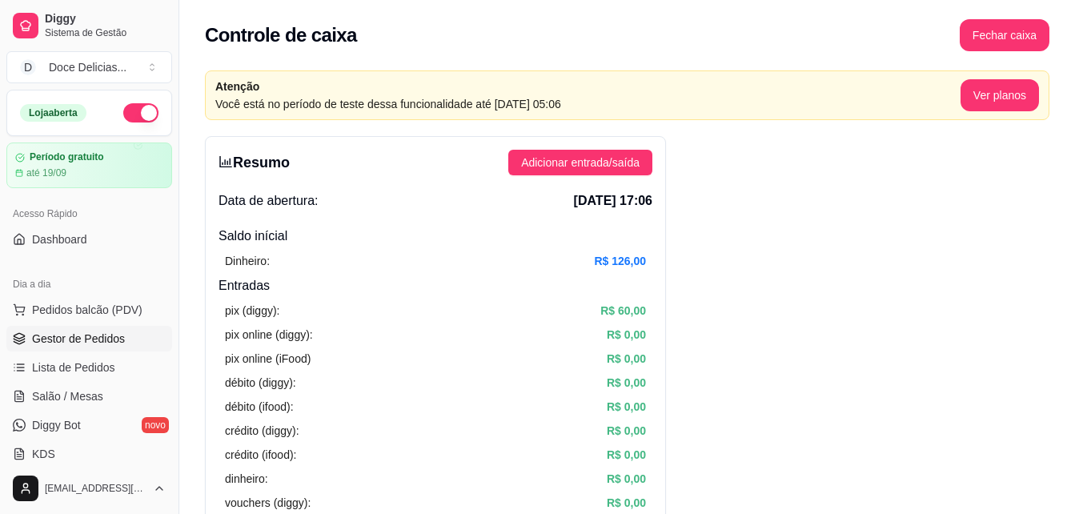
click at [15, 347] on link "Gestor de Pedidos" at bounding box center [89, 339] width 166 height 26
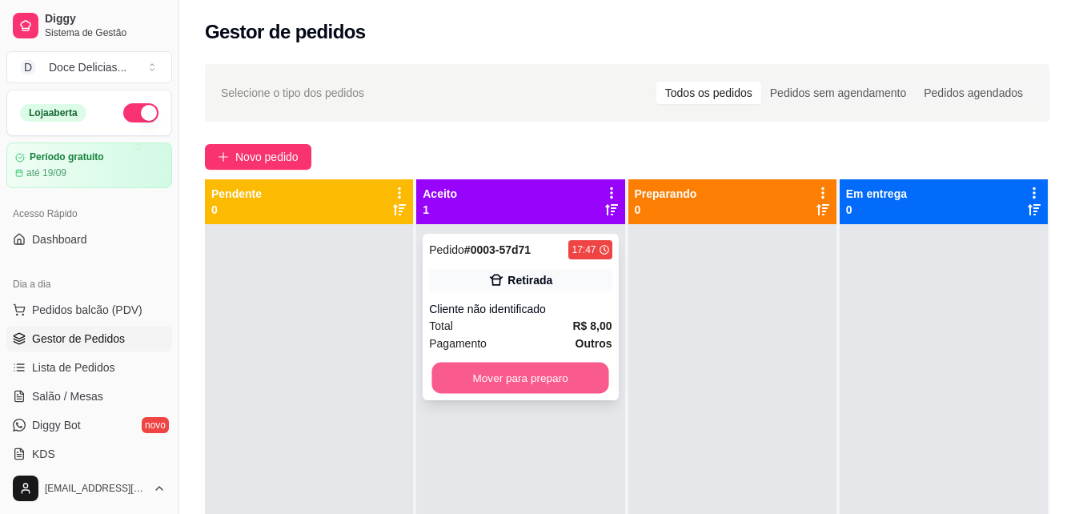
click at [479, 374] on button "Mover para preparo" at bounding box center [520, 377] width 177 height 31
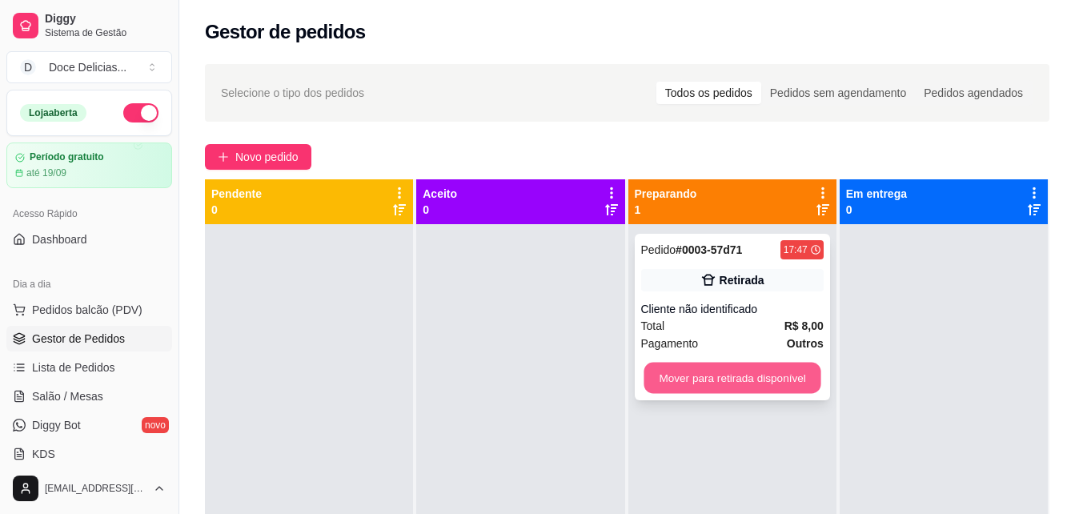
click at [700, 372] on button "Mover para retirada disponível" at bounding box center [731, 377] width 177 height 31
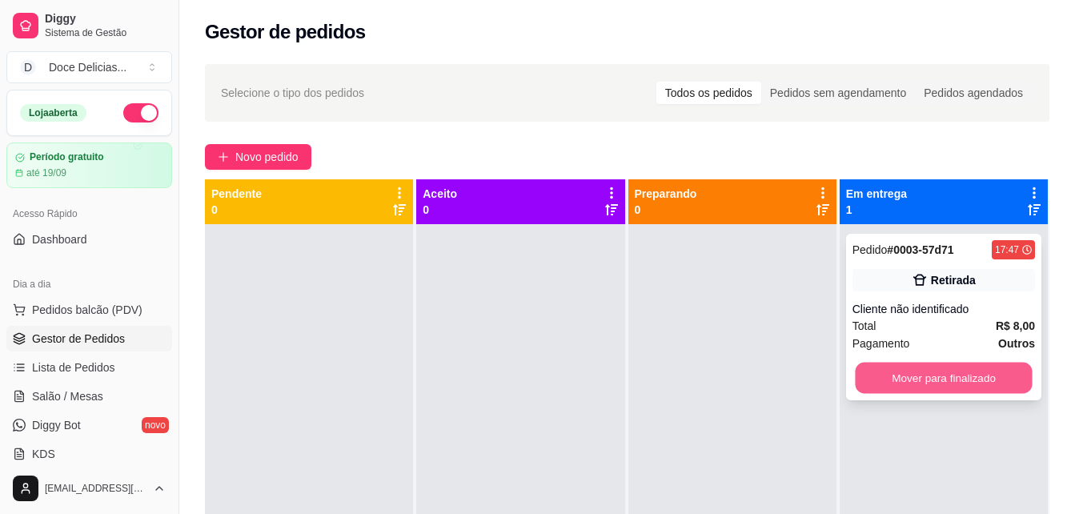
click at [883, 374] on button "Mover para finalizado" at bounding box center [943, 377] width 177 height 31
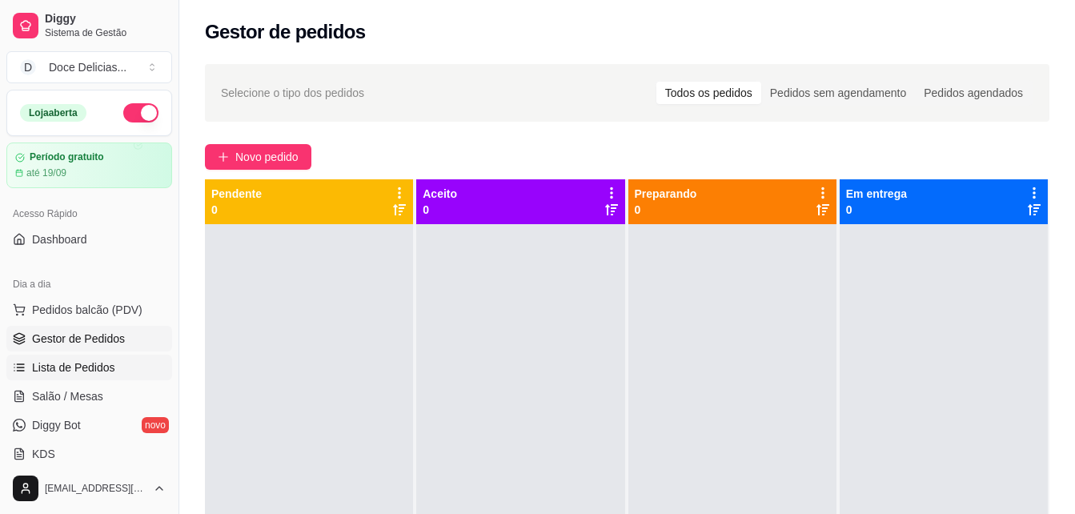
click at [64, 378] on link "Lista de Pedidos" at bounding box center [89, 367] width 166 height 26
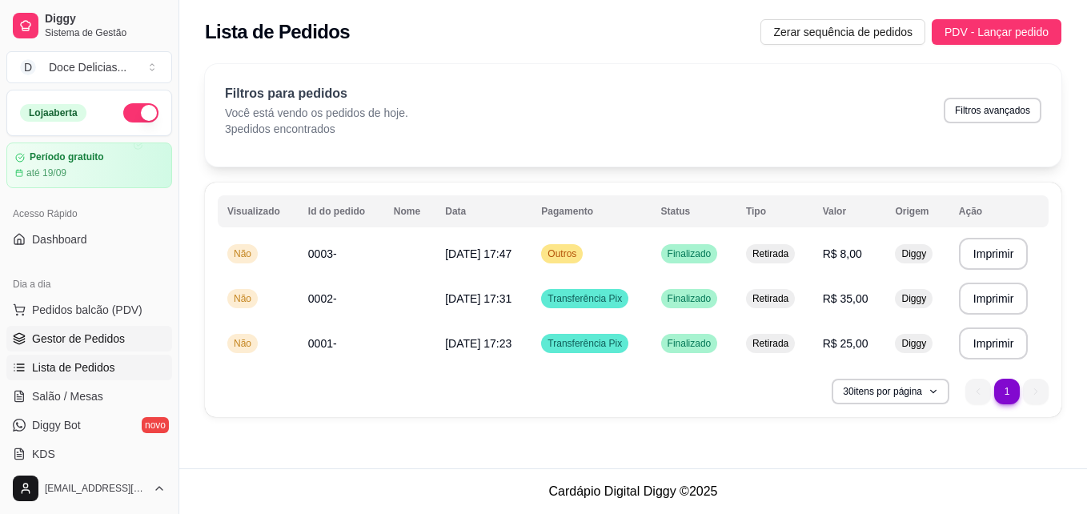
click at [93, 329] on link "Gestor de Pedidos" at bounding box center [89, 339] width 166 height 26
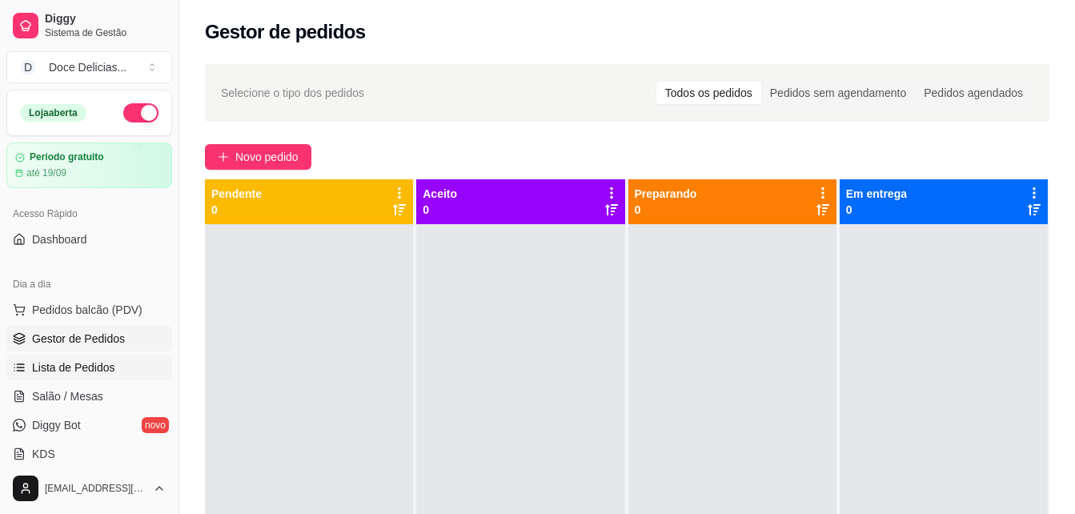
click at [67, 365] on span "Lista de Pedidos" at bounding box center [73, 367] width 83 height 16
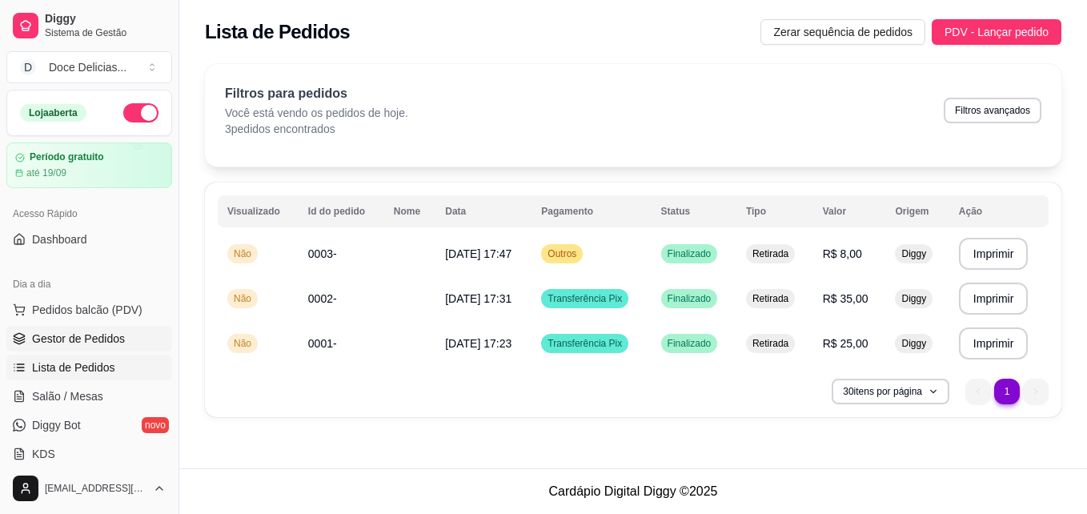
click at [90, 340] on span "Gestor de Pedidos" at bounding box center [78, 338] width 93 height 16
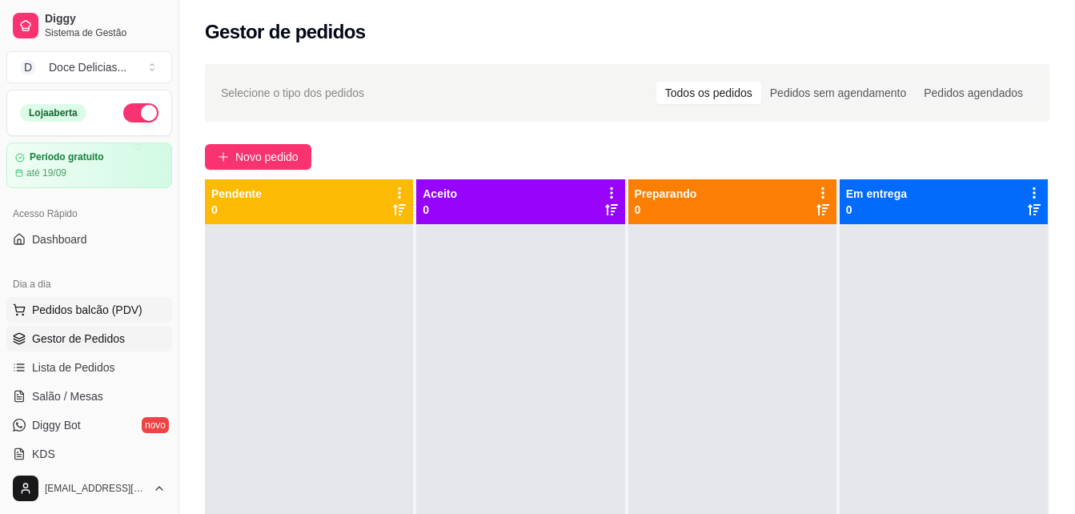
click at [62, 307] on span "Pedidos balcão (PDV)" at bounding box center [87, 310] width 110 height 16
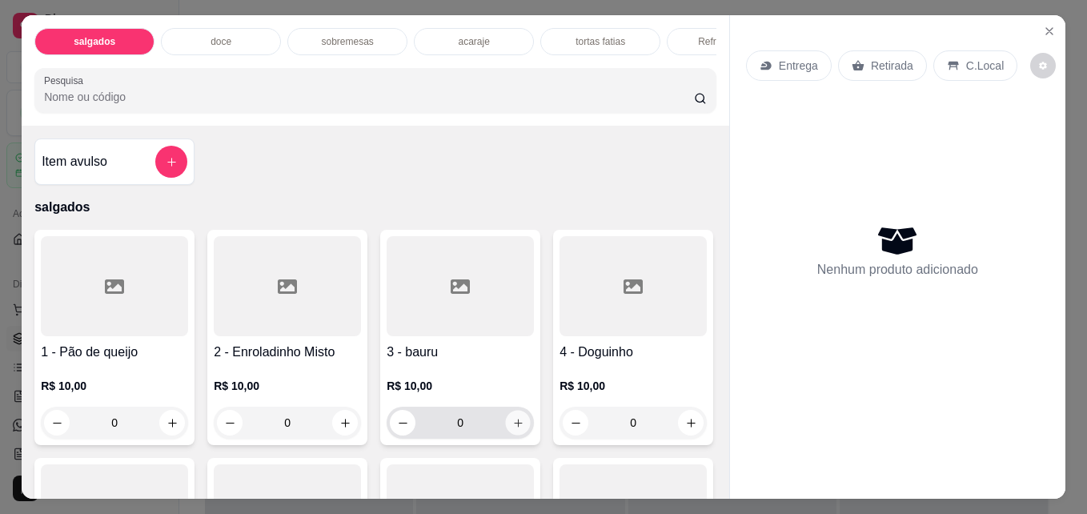
click at [520, 433] on button "increase-product-quantity" at bounding box center [518, 422] width 25 height 25
type input "1"
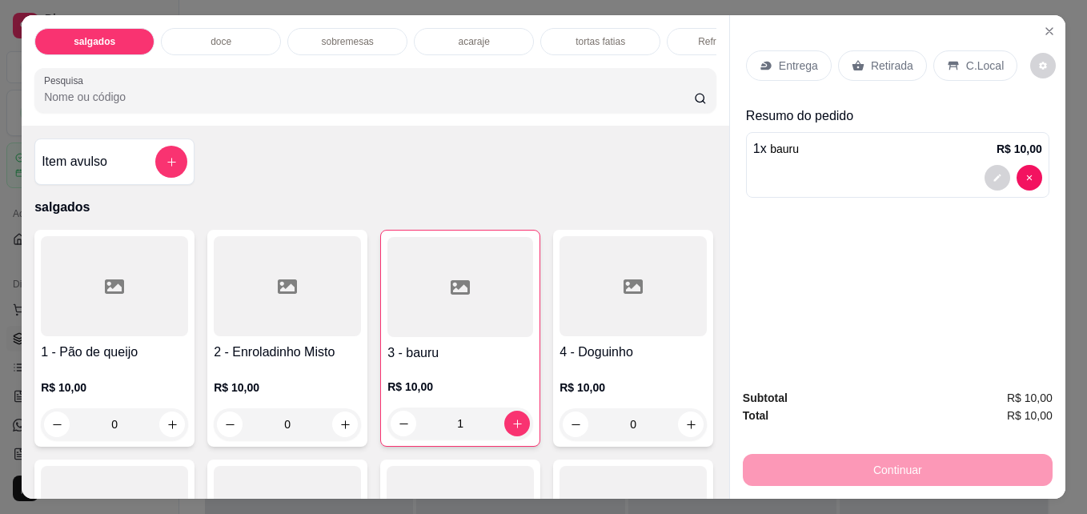
click at [871, 66] on p "Retirada" at bounding box center [892, 66] width 42 height 16
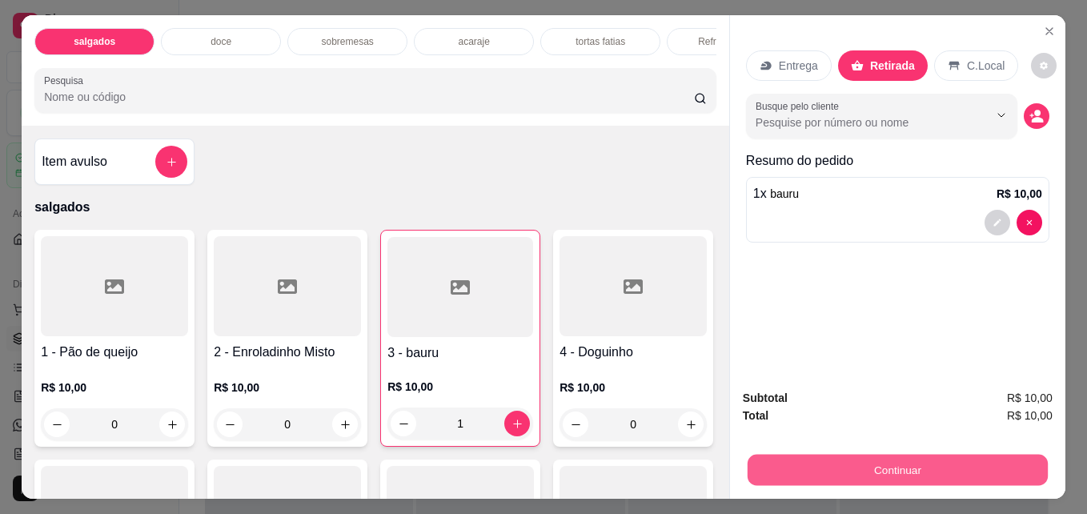
click at [871, 462] on button "Continuar" at bounding box center [897, 469] width 300 height 31
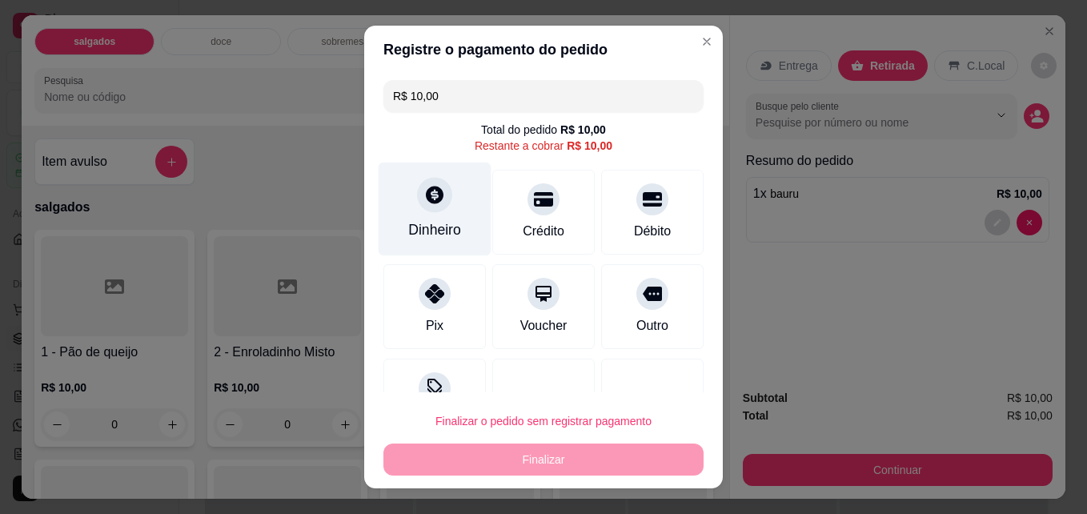
click at [411, 224] on div "Dinheiro" at bounding box center [434, 229] width 53 height 21
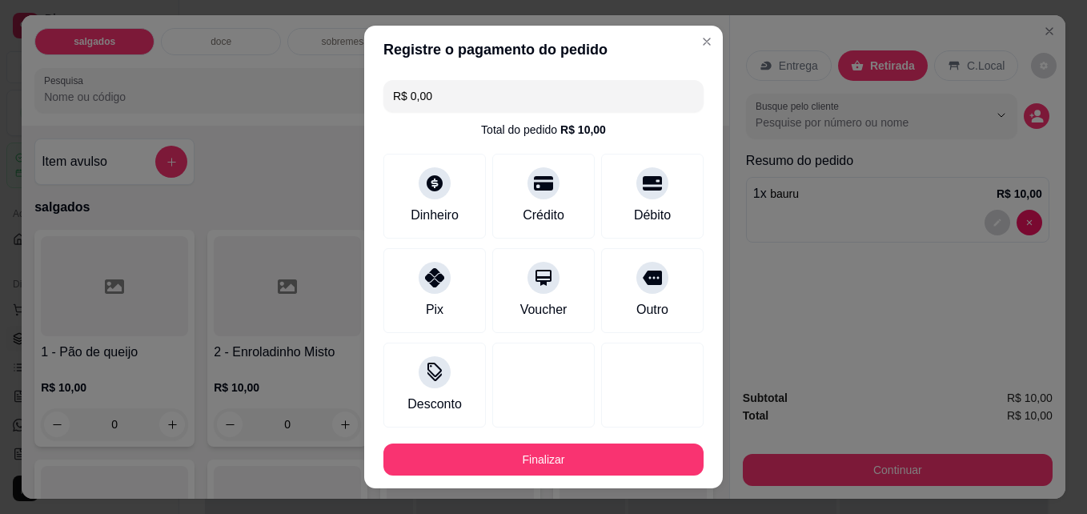
type input "R$ 0,00"
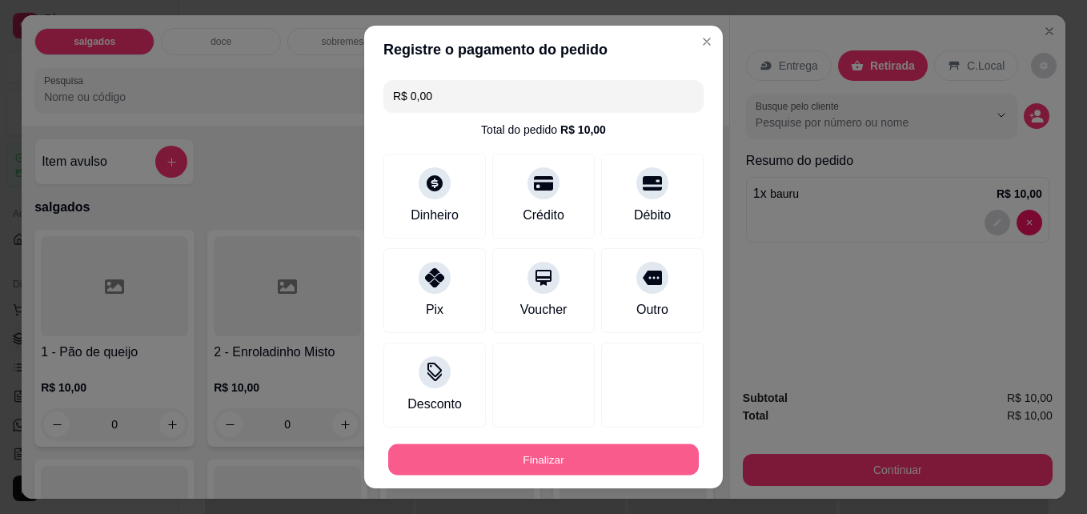
click at [528, 454] on button "Finalizar" at bounding box center [543, 459] width 310 height 31
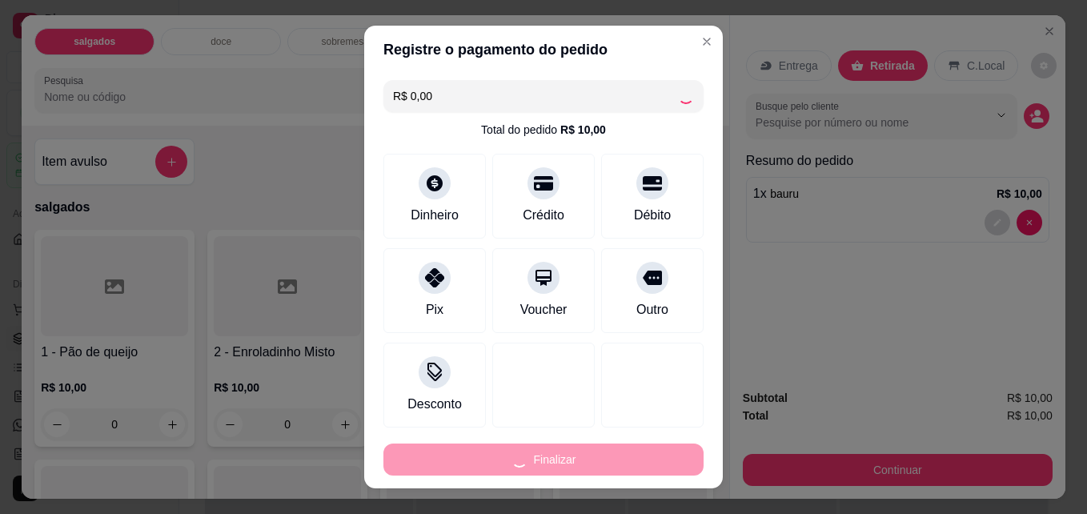
type input "0"
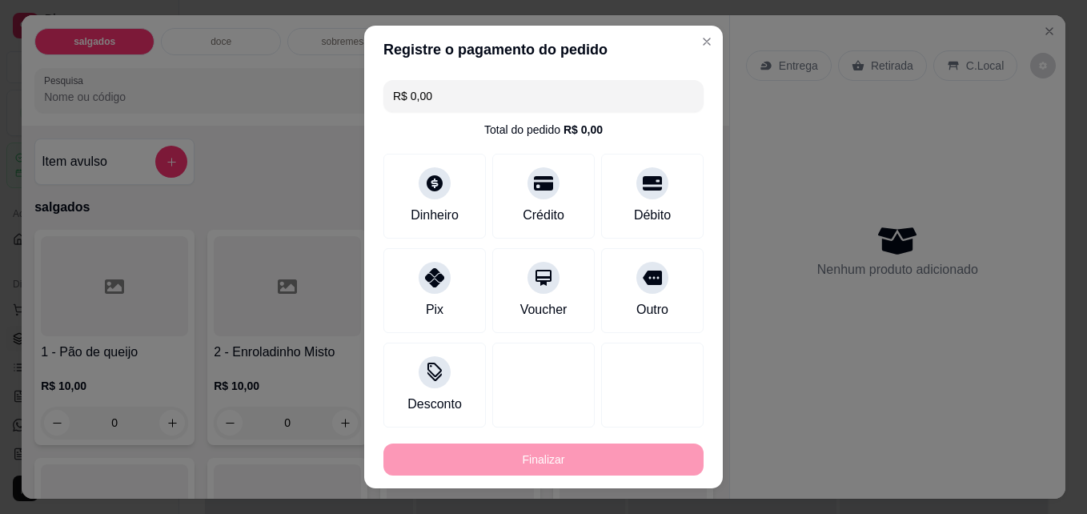
type input "-R$ 10,00"
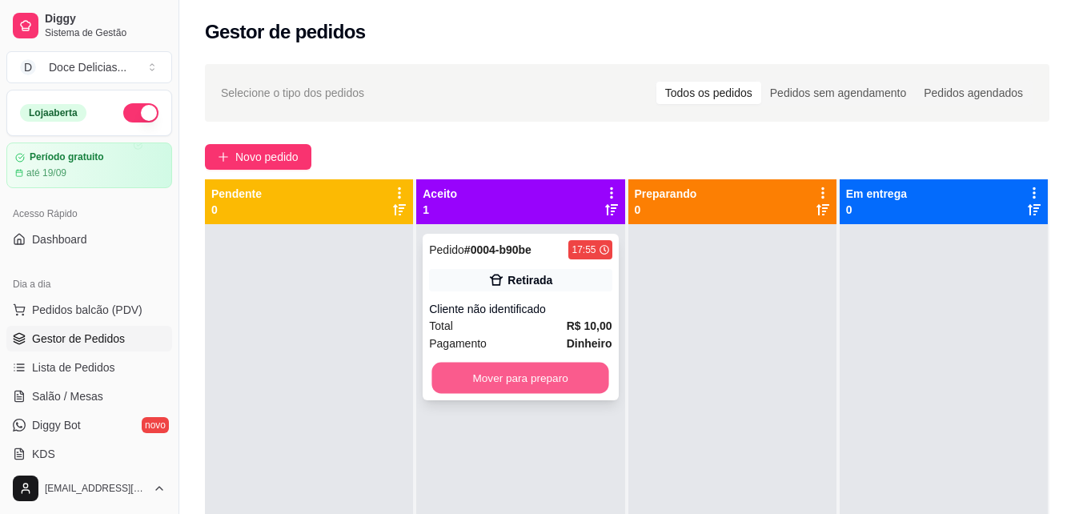
click at [578, 366] on button "Mover para preparo" at bounding box center [520, 377] width 177 height 31
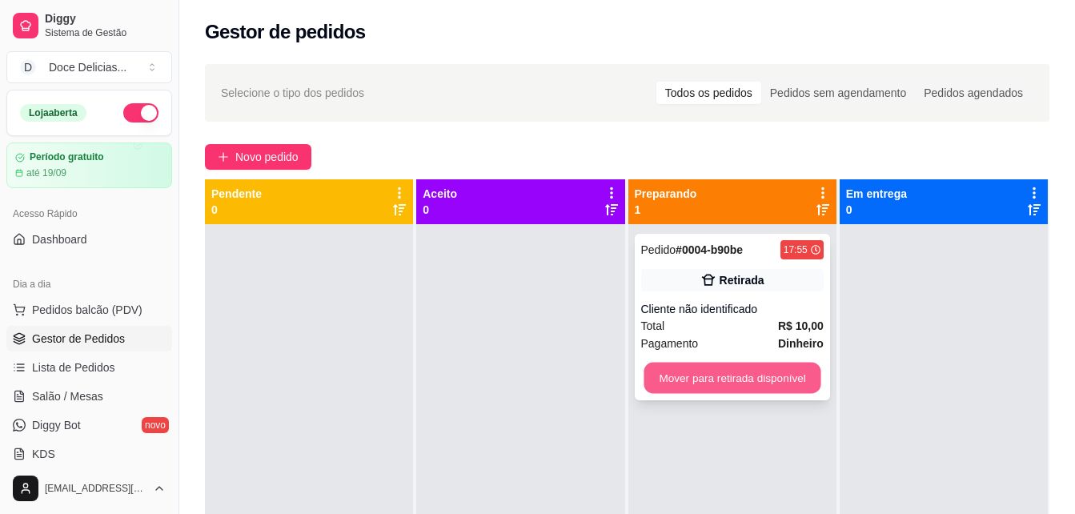
click at [693, 367] on button "Mover para retirada disponível" at bounding box center [731, 377] width 177 height 31
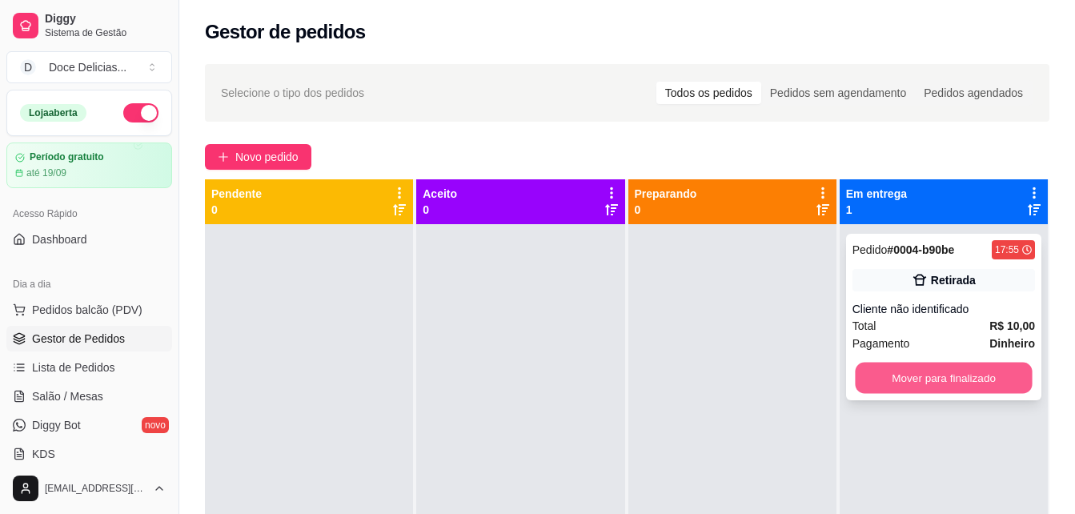
click at [883, 364] on button "Mover para finalizado" at bounding box center [943, 377] width 177 height 31
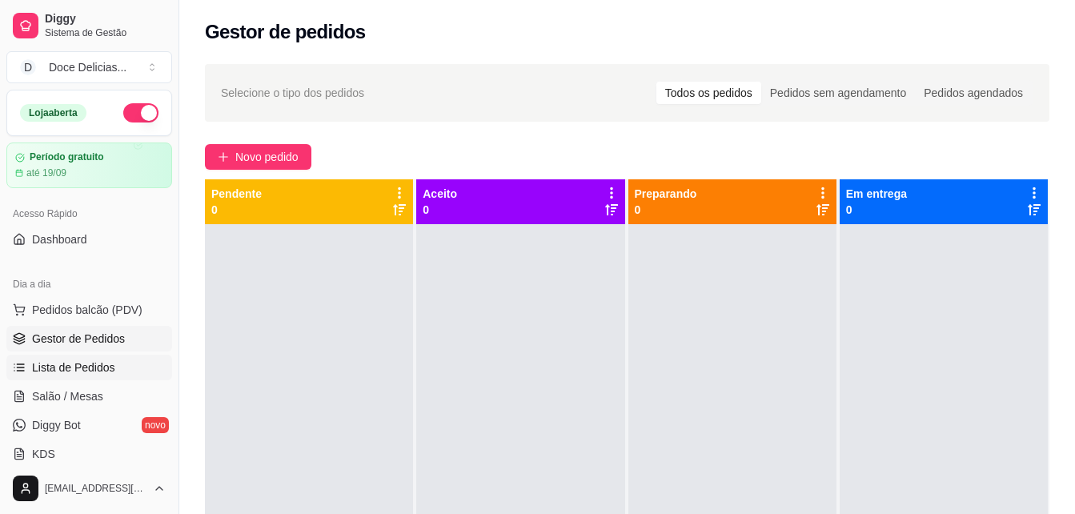
click at [89, 361] on span "Lista de Pedidos" at bounding box center [73, 367] width 83 height 16
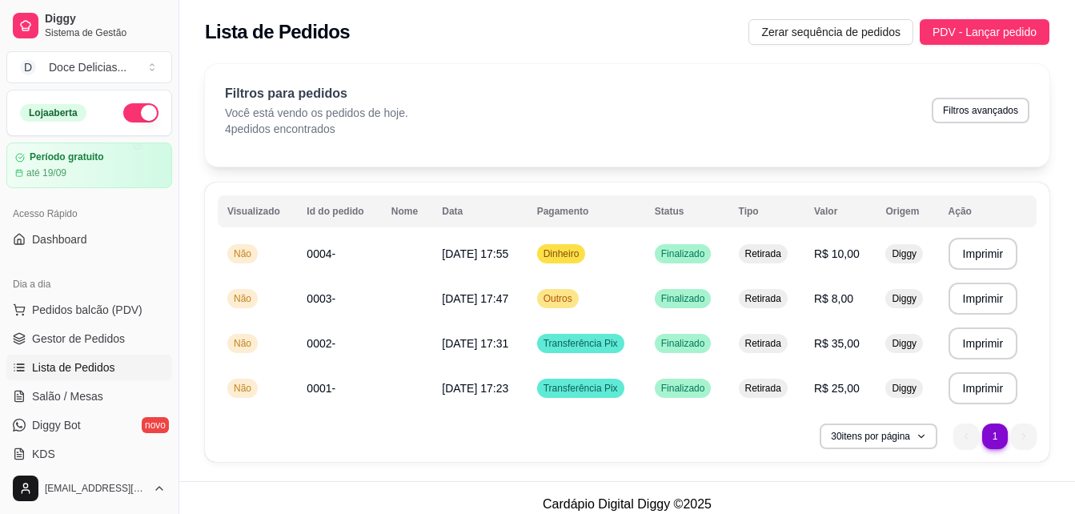
click at [856, 110] on div "Filtros para pedidos Você está vendo os pedidos de hoje. 4 pedidos encontrados …" at bounding box center [627, 110] width 804 height 53
click at [182, 172] on button "Toggle Sidebar" at bounding box center [178, 257] width 13 height 514
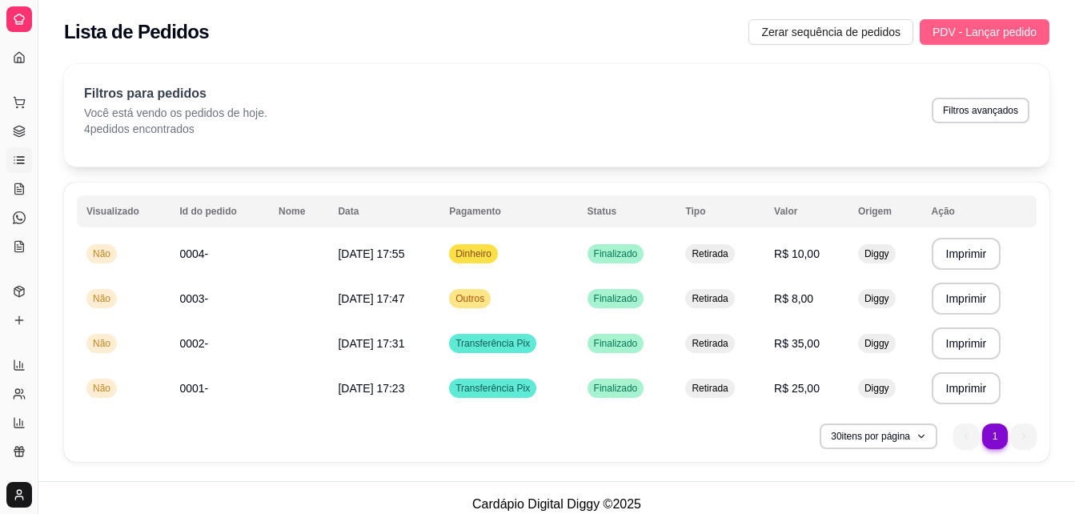
click at [980, 24] on span "PDV - Lançar pedido" at bounding box center [984, 32] width 104 height 18
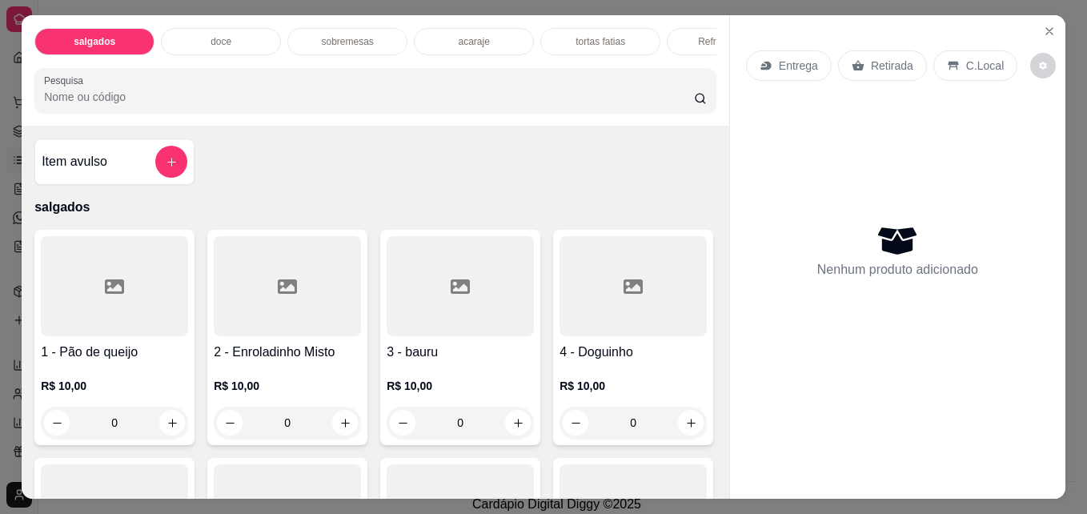
click at [246, 28] on div "doce" at bounding box center [221, 41] width 120 height 27
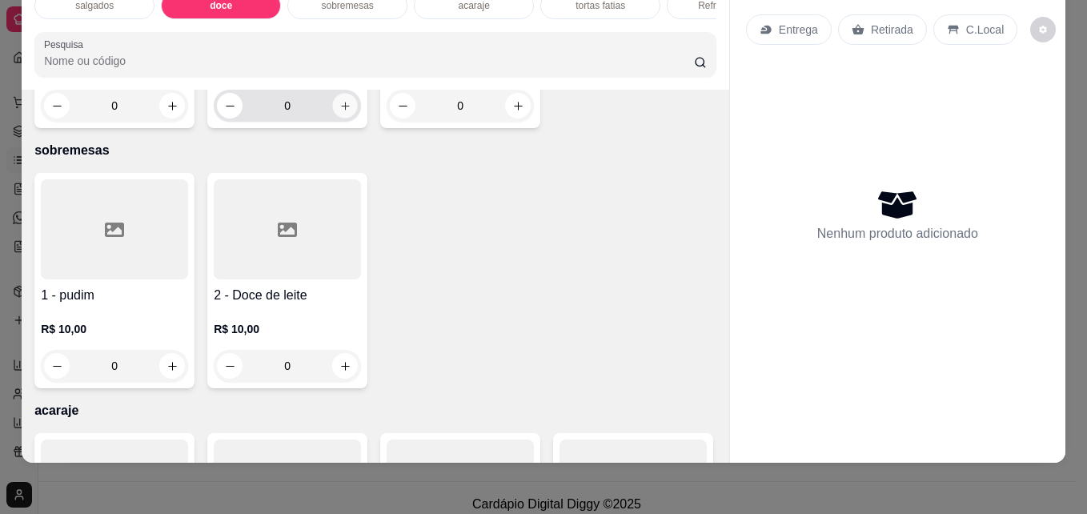
click at [345, 112] on icon "increase-product-quantity" at bounding box center [345, 106] width 12 height 12
type input "1"
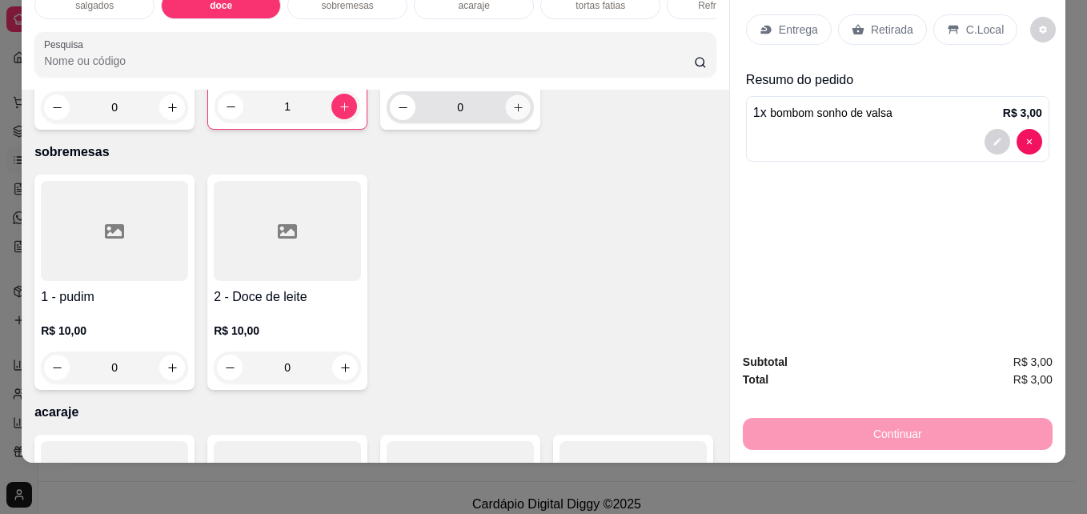
click at [515, 120] on button "increase-product-quantity" at bounding box center [518, 107] width 25 height 25
type input "1"
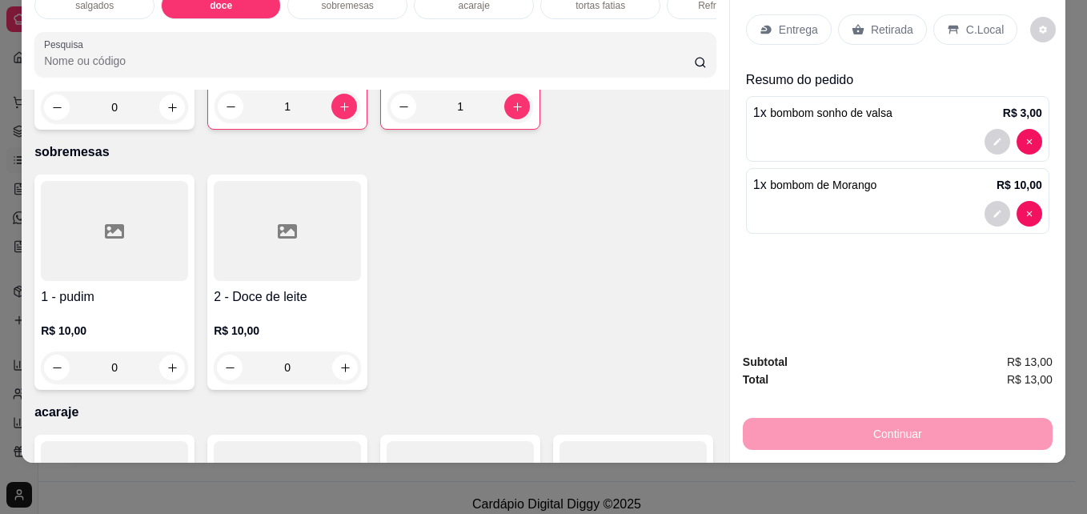
click at [871, 23] on p "Retirada" at bounding box center [892, 30] width 42 height 16
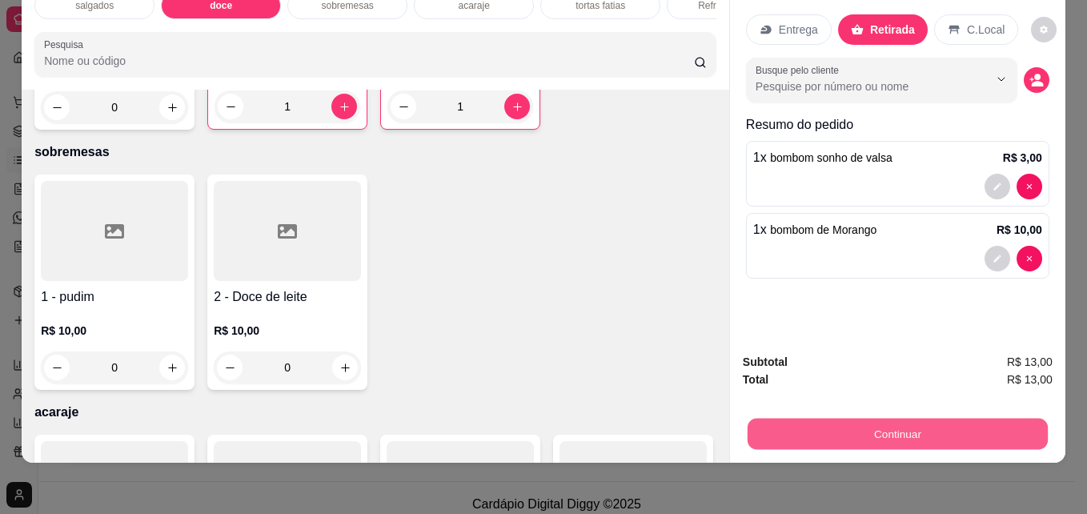
click at [829, 418] on button "Continuar" at bounding box center [897, 433] width 300 height 31
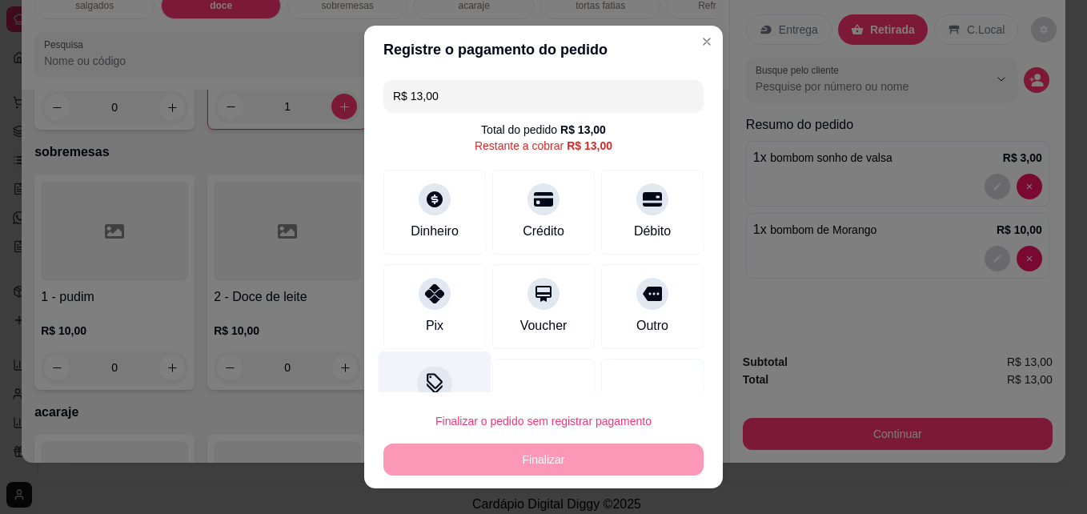
click at [431, 374] on icon at bounding box center [434, 383] width 21 height 21
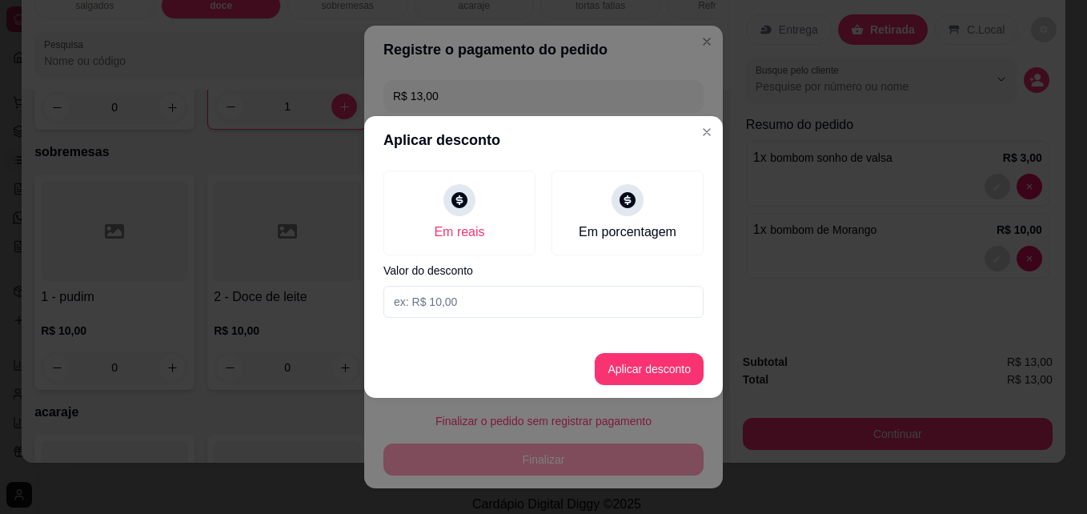
click at [496, 306] on input at bounding box center [543, 302] width 320 height 32
type input "2,00"
click at [645, 367] on button "Aplicar desconto" at bounding box center [649, 369] width 105 height 31
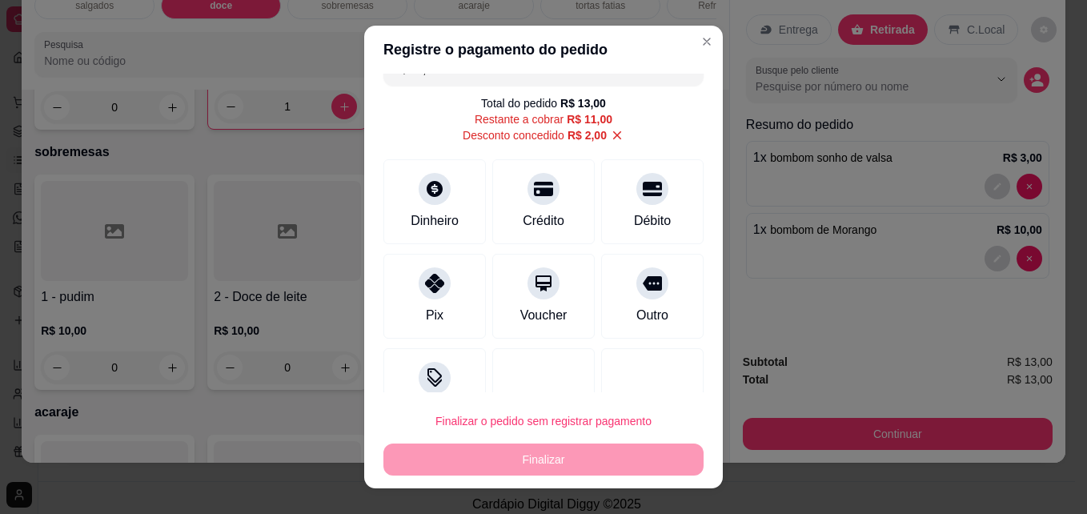
scroll to position [28, 0]
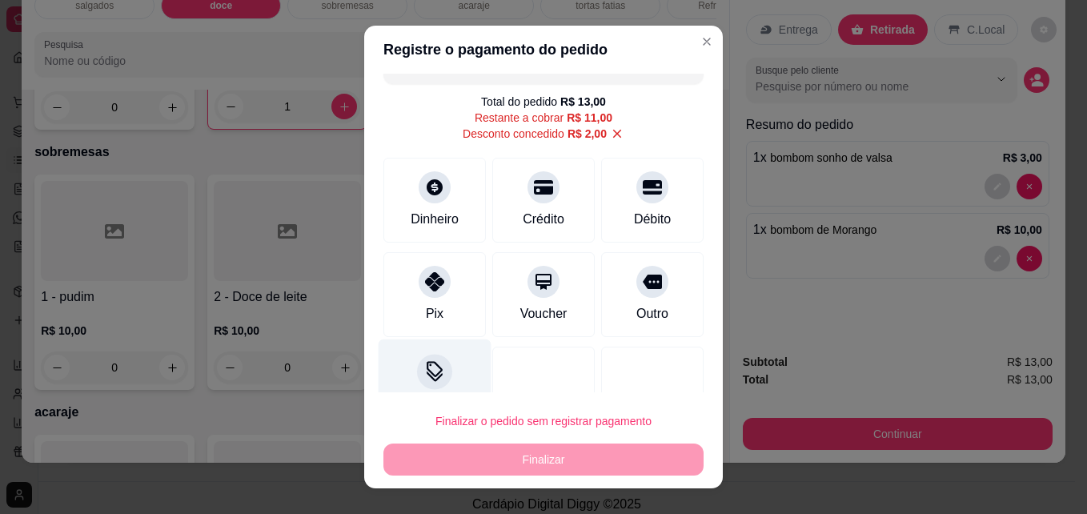
click at [424, 377] on icon at bounding box center [434, 371] width 21 height 21
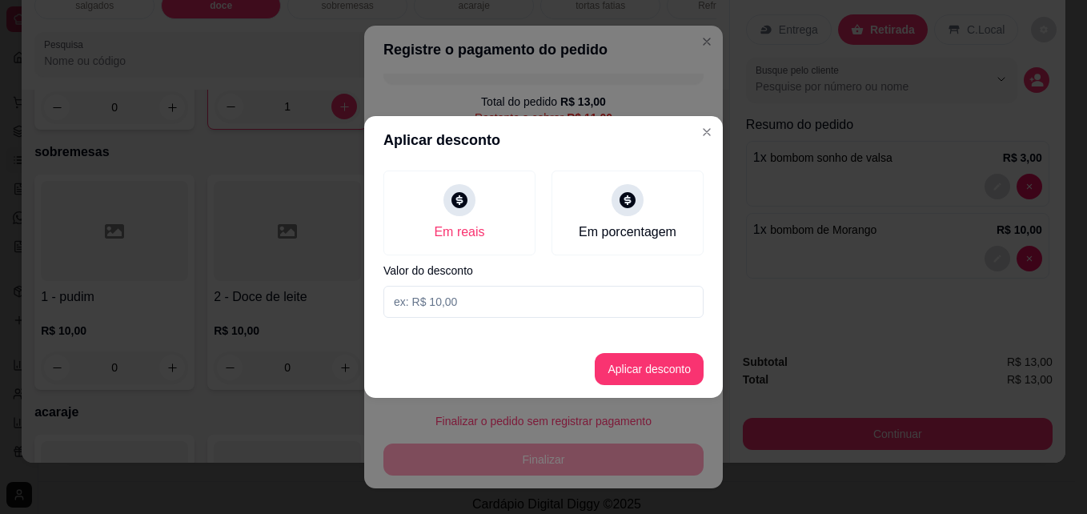
click at [447, 306] on input at bounding box center [543, 302] width 320 height 32
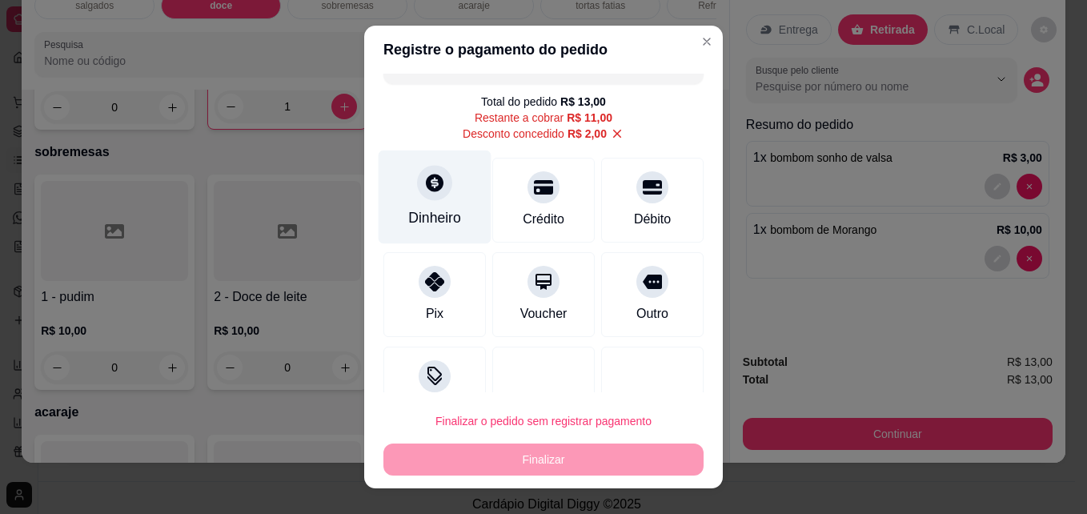
click at [438, 210] on div "Dinheiro" at bounding box center [434, 217] width 53 height 21
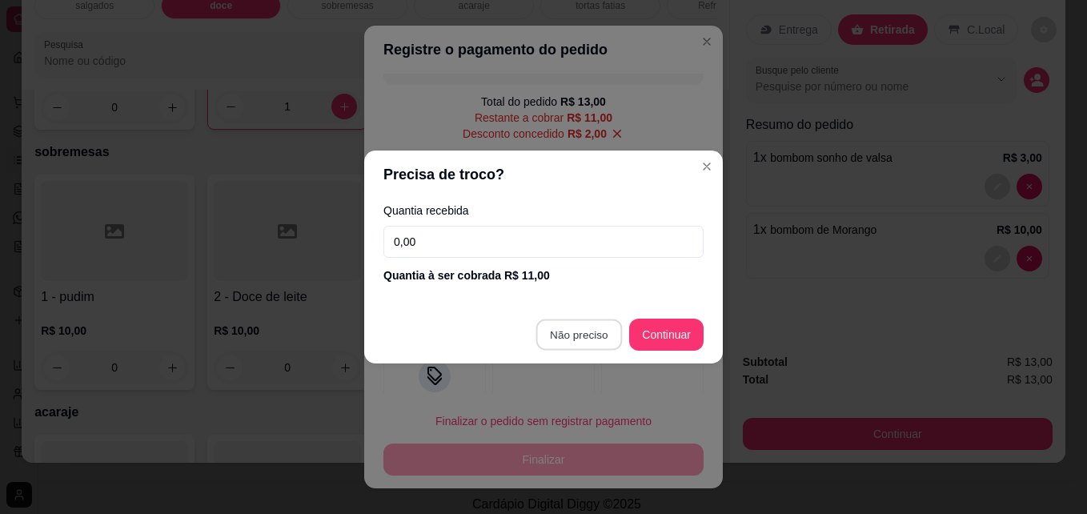
type input "R$ 0,00"
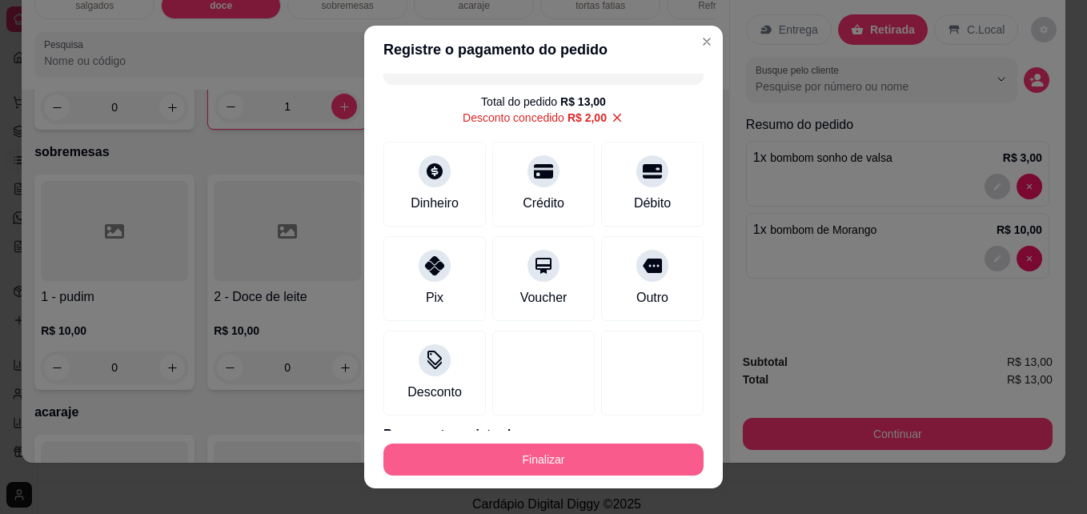
click at [503, 462] on button "Finalizar" at bounding box center [543, 459] width 320 height 32
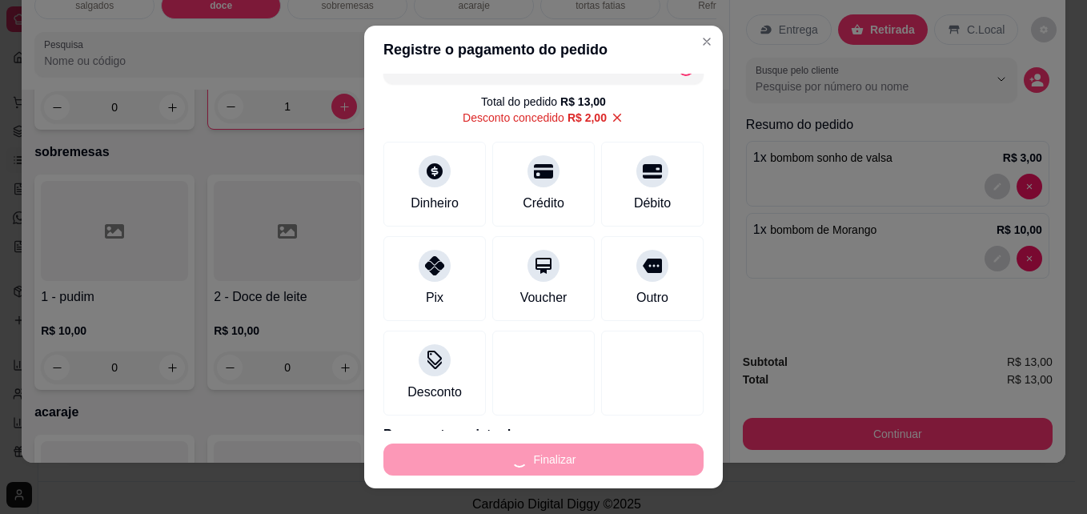
type input "0"
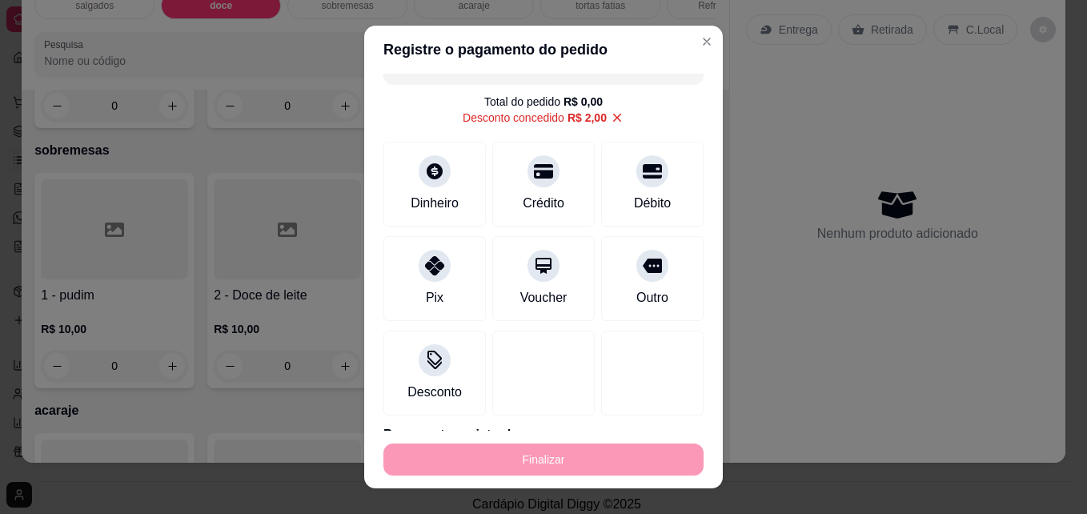
type input "-R$ 13,00"
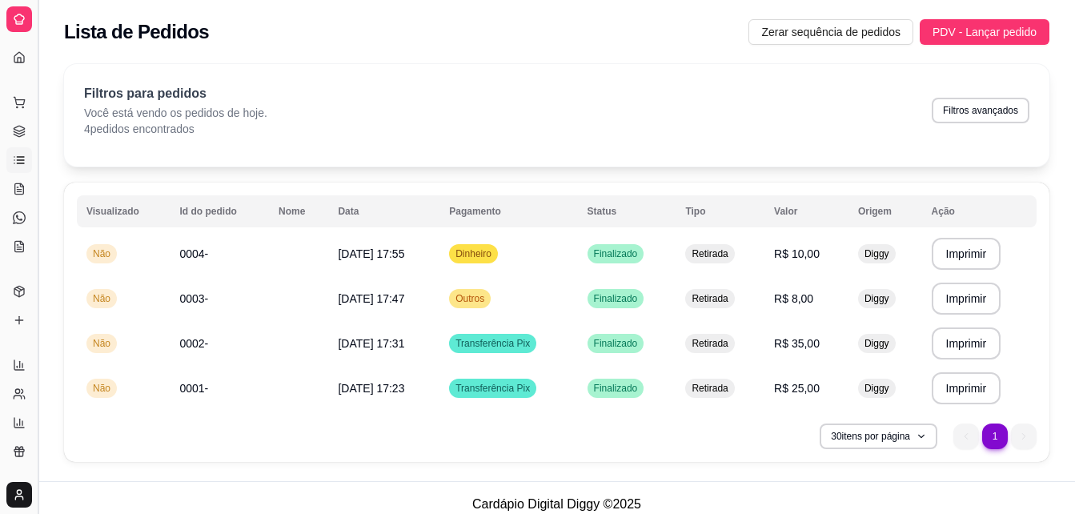
click at [39, 52] on button "Toggle Sidebar" at bounding box center [37, 257] width 13 height 514
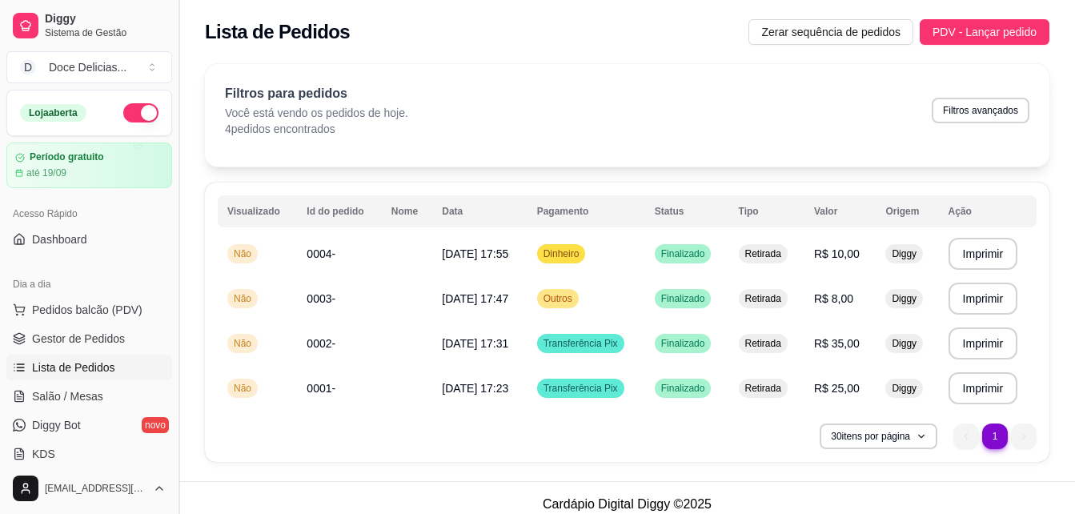
click at [39, 52] on button "D Doce Delicias ..." at bounding box center [89, 67] width 166 height 32
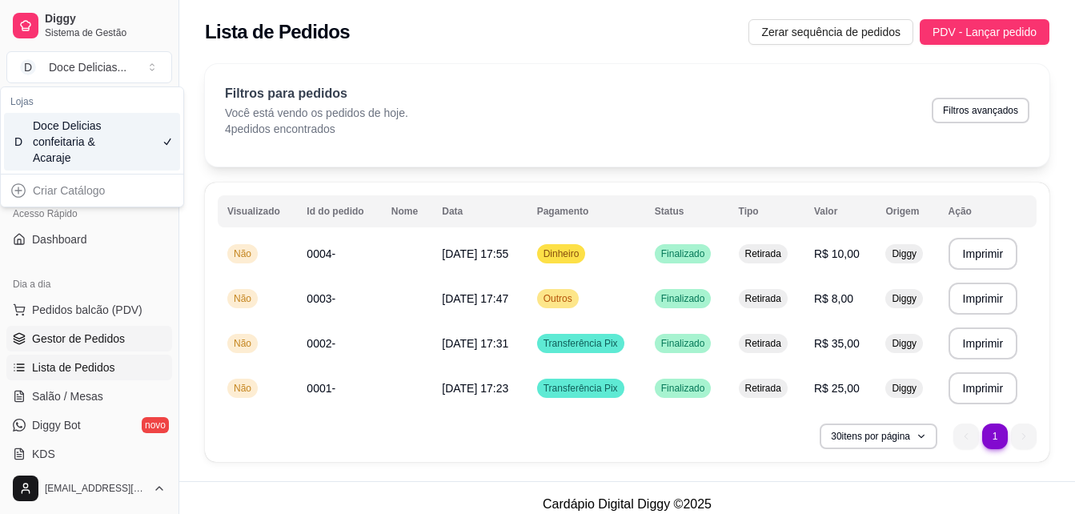
click at [85, 340] on span "Gestor de Pedidos" at bounding box center [78, 338] width 93 height 16
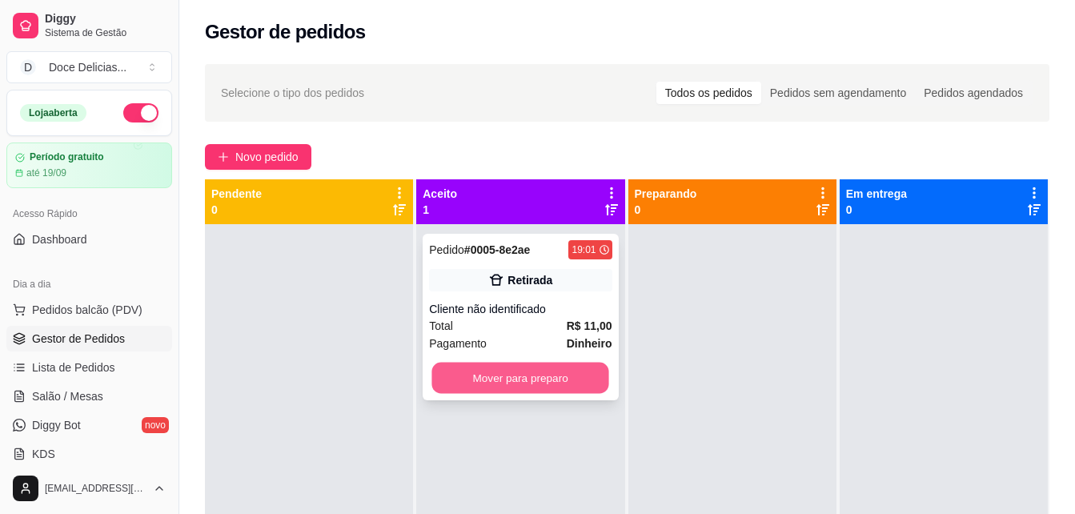
click at [541, 370] on button "Mover para preparo" at bounding box center [520, 377] width 177 height 31
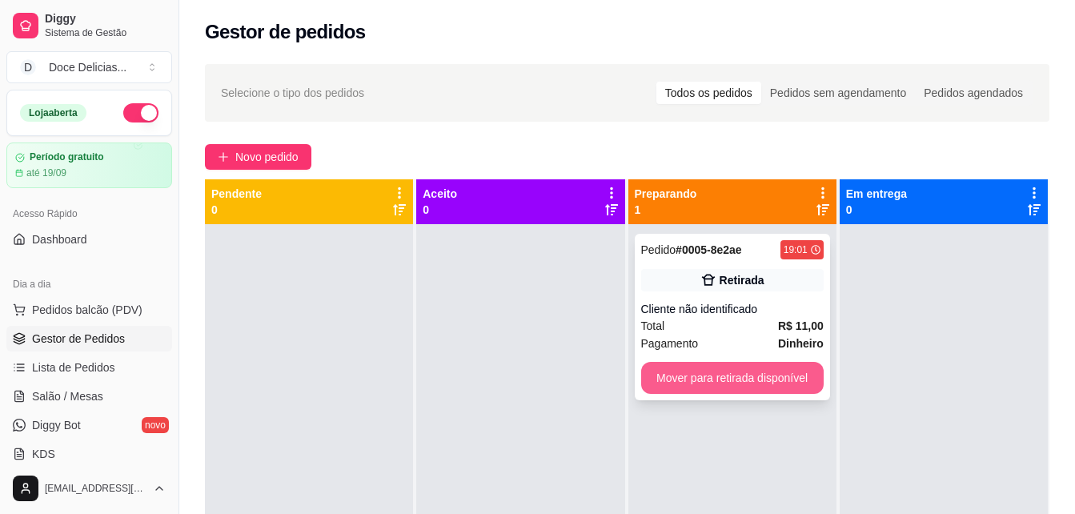
click at [718, 373] on button "Mover para retirada disponível" at bounding box center [732, 378] width 182 height 32
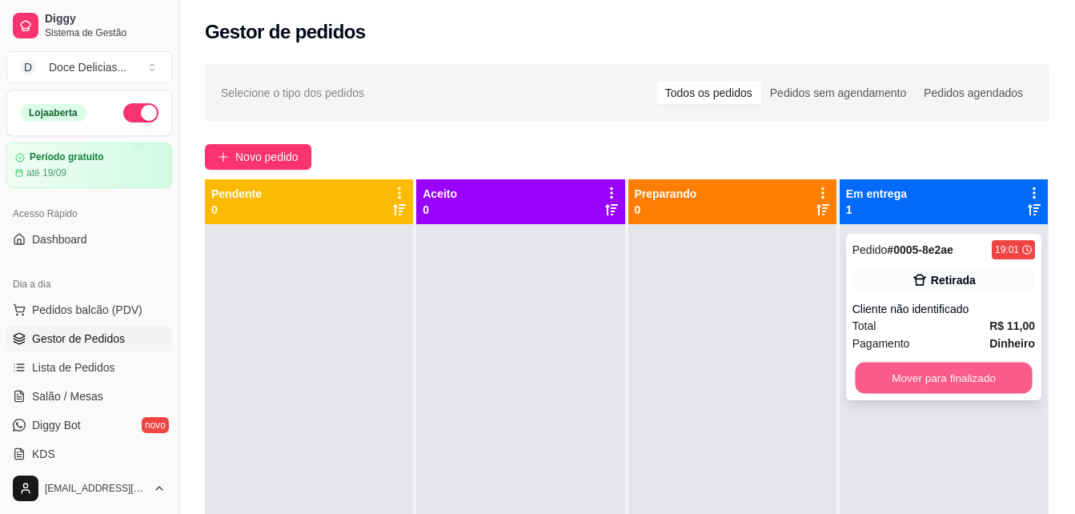
click at [899, 374] on button "Mover para finalizado" at bounding box center [943, 377] width 177 height 31
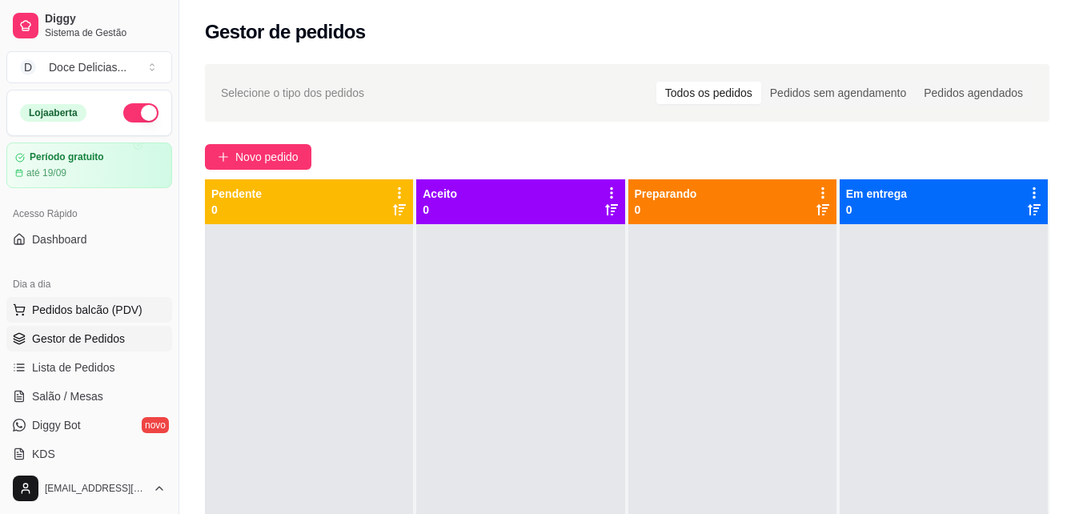
click at [64, 312] on span "Pedidos balcão (PDV)" at bounding box center [87, 310] width 110 height 16
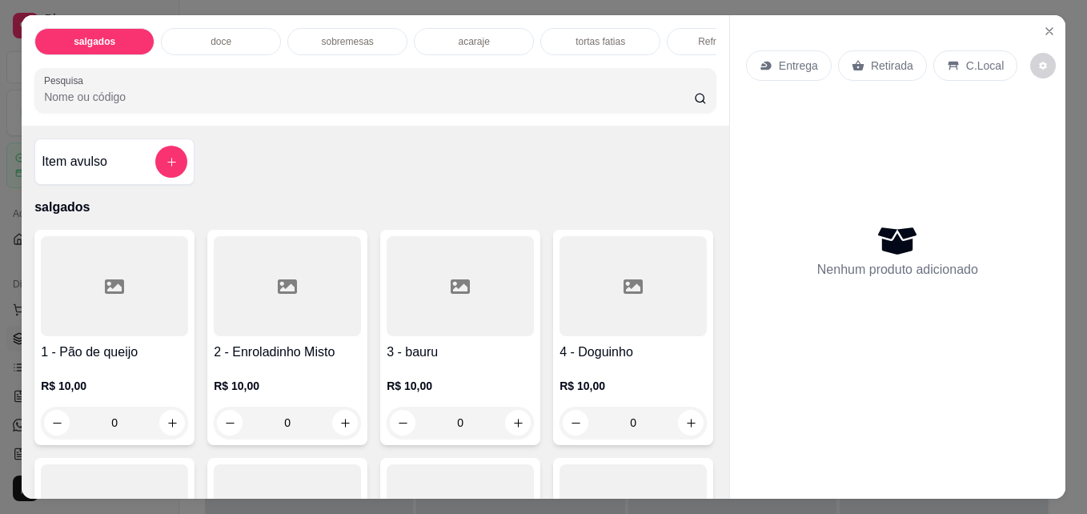
click at [577, 40] on p "tortas fatias" at bounding box center [600, 41] width 50 height 13
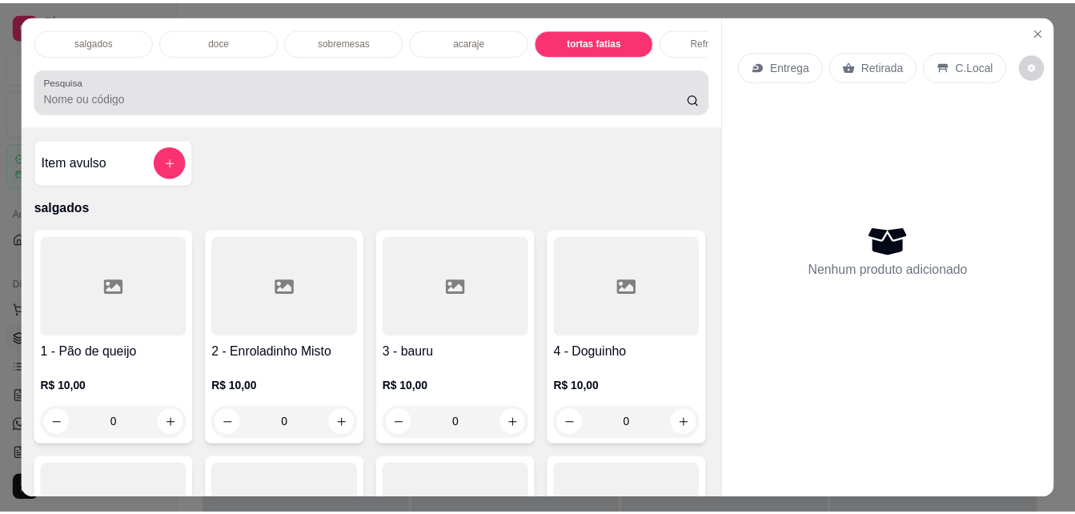
scroll to position [42, 0]
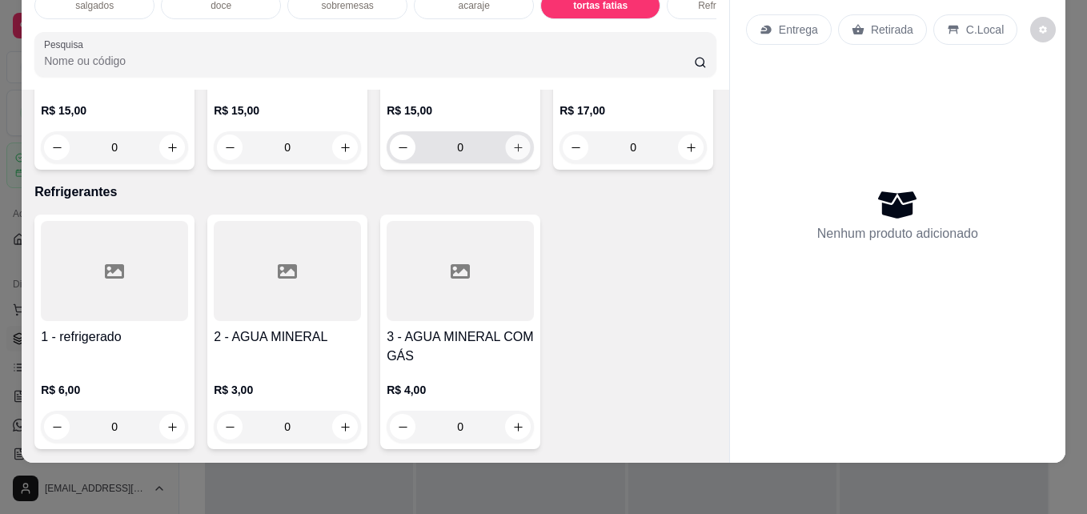
click at [516, 154] on icon "increase-product-quantity" at bounding box center [518, 148] width 12 height 12
type input "1"
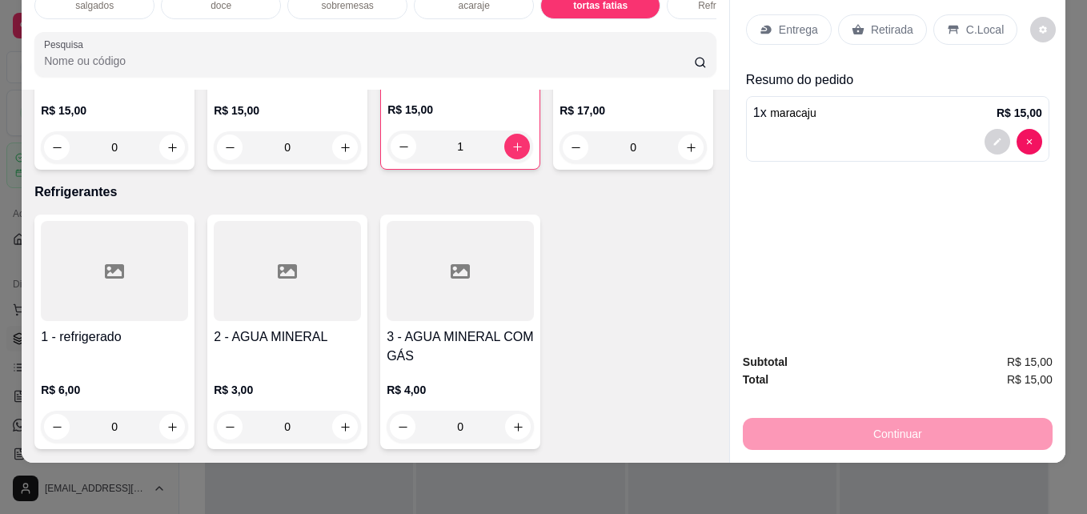
click at [871, 22] on p "Retirada" at bounding box center [892, 30] width 42 height 16
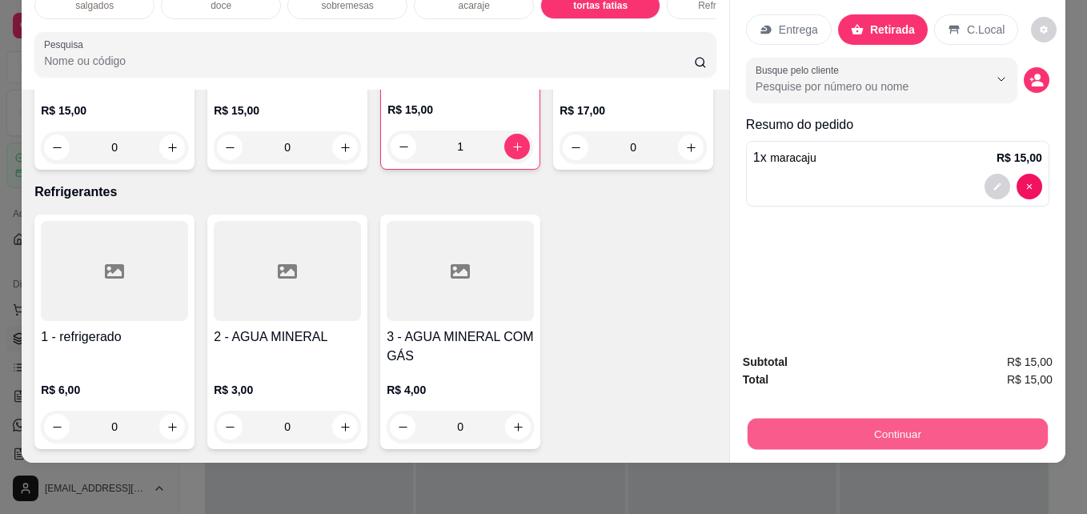
click at [813, 421] on button "Continuar" at bounding box center [897, 433] width 300 height 31
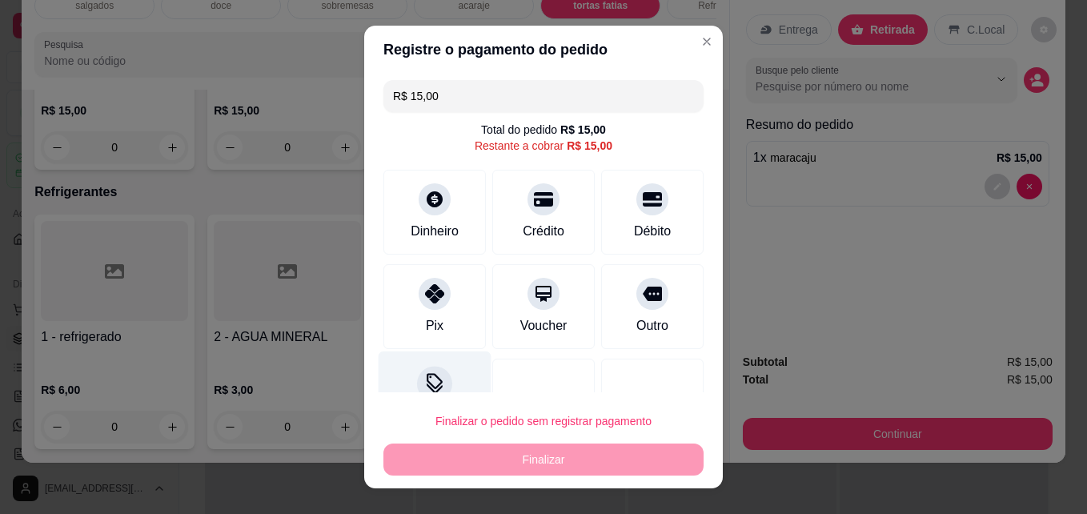
click at [439, 387] on div at bounding box center [434, 383] width 35 height 35
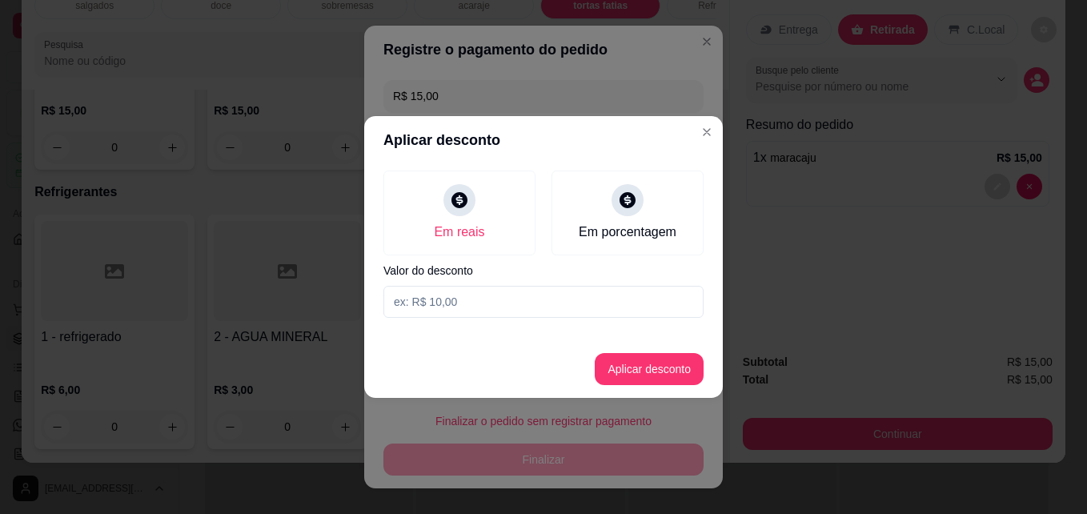
click at [506, 305] on input at bounding box center [543, 302] width 320 height 32
type input "3,00"
click at [655, 366] on button "Aplicar desconto" at bounding box center [649, 369] width 105 height 31
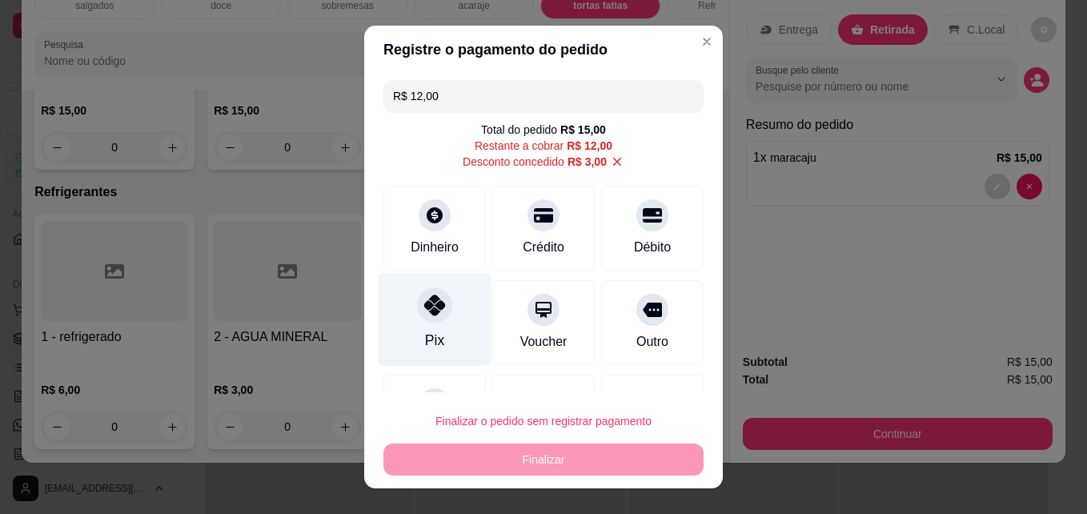
click at [444, 320] on div "Pix" at bounding box center [434, 320] width 113 height 94
type input "R$ 0,00"
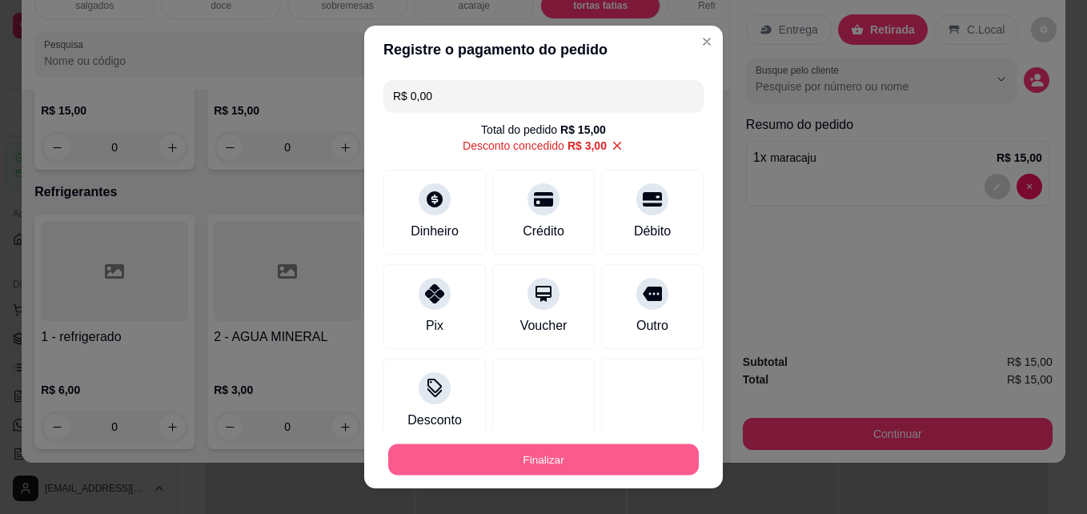
click at [521, 462] on button "Finalizar" at bounding box center [543, 459] width 310 height 31
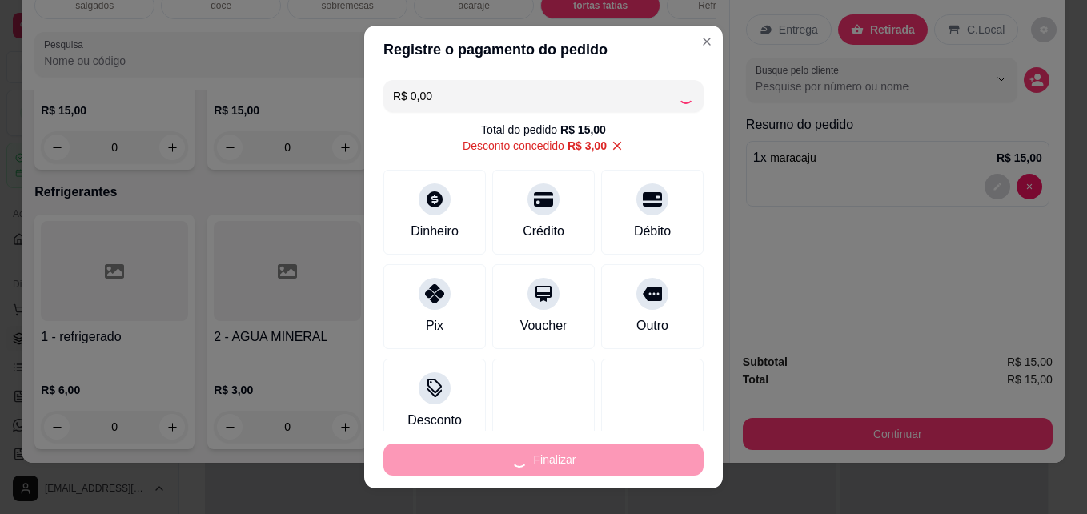
type input "0"
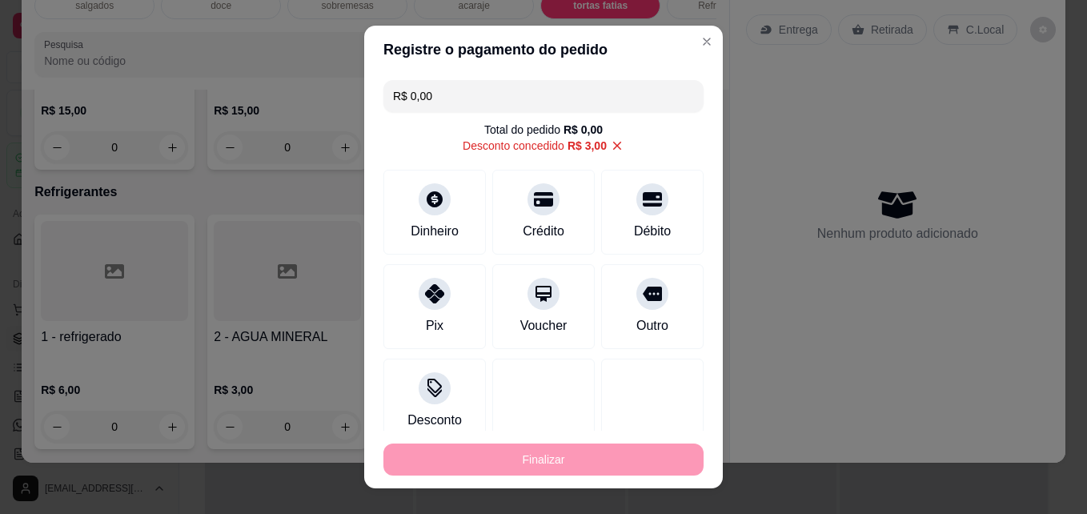
type input "-R$ 15,00"
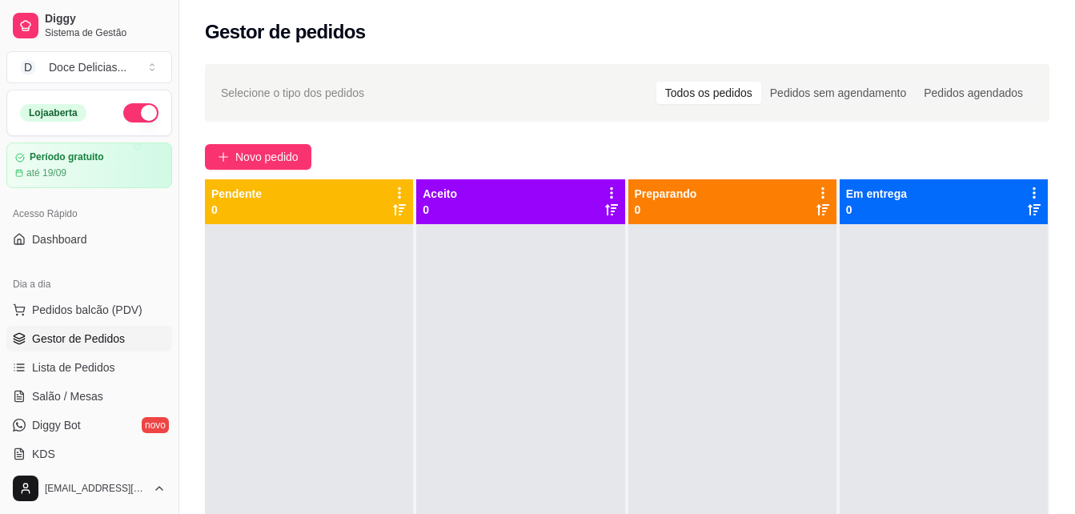
click at [103, 346] on link "Gestor de Pedidos" at bounding box center [89, 339] width 166 height 26
click at [90, 361] on span "Lista de Pedidos" at bounding box center [73, 367] width 83 height 16
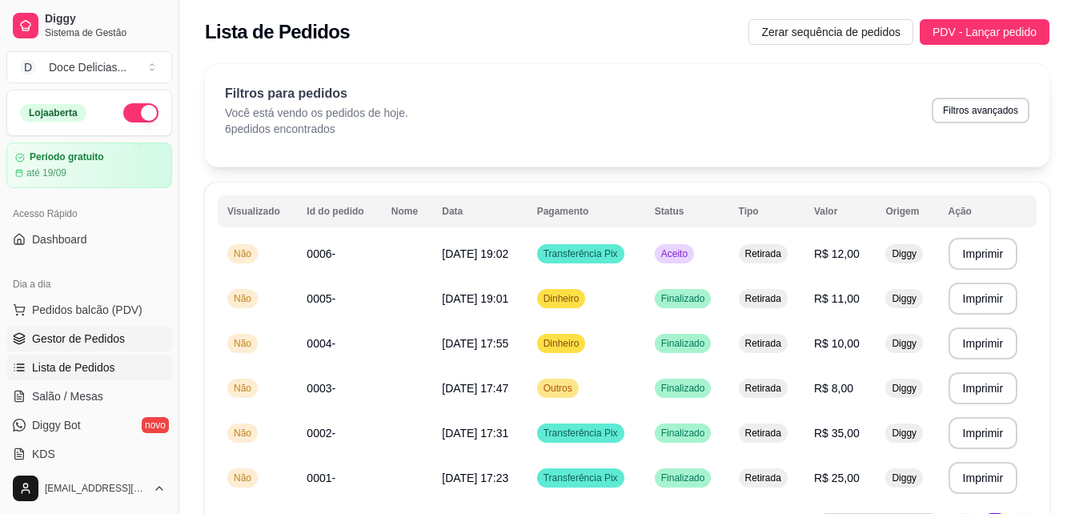
click at [90, 331] on span "Gestor de Pedidos" at bounding box center [78, 338] width 93 height 16
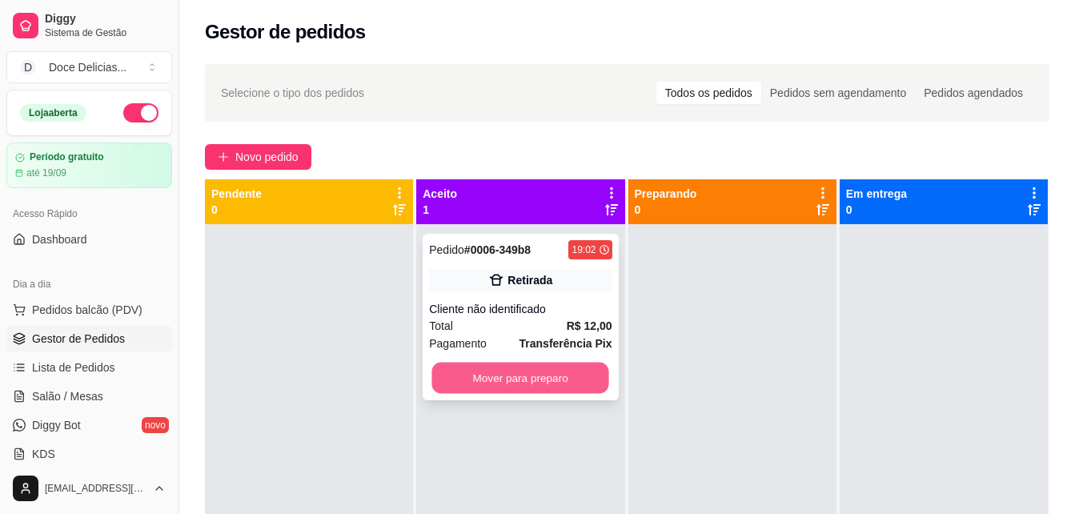
click at [506, 376] on button "Mover para preparo" at bounding box center [520, 377] width 177 height 31
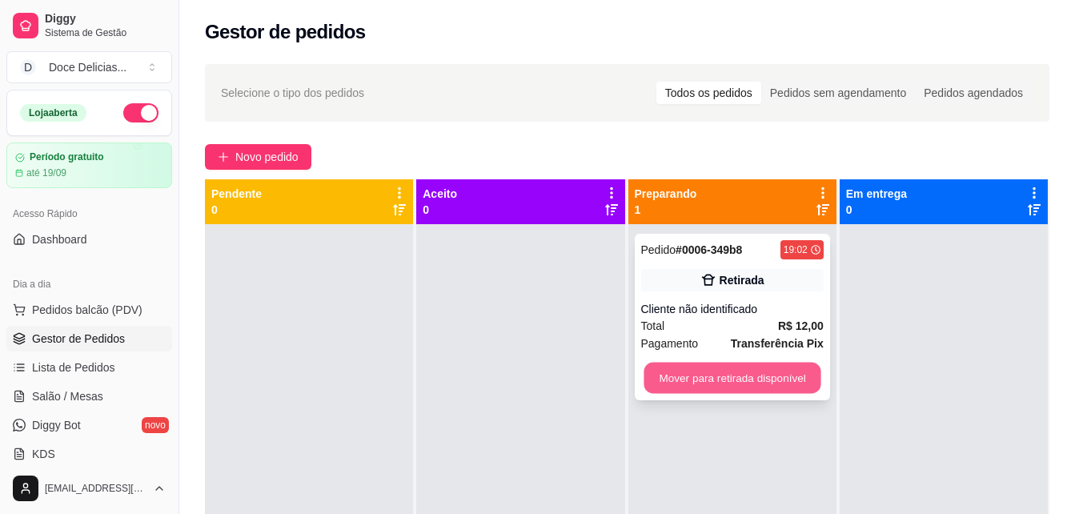
click at [665, 378] on button "Mover para retirada disponível" at bounding box center [731, 377] width 177 height 31
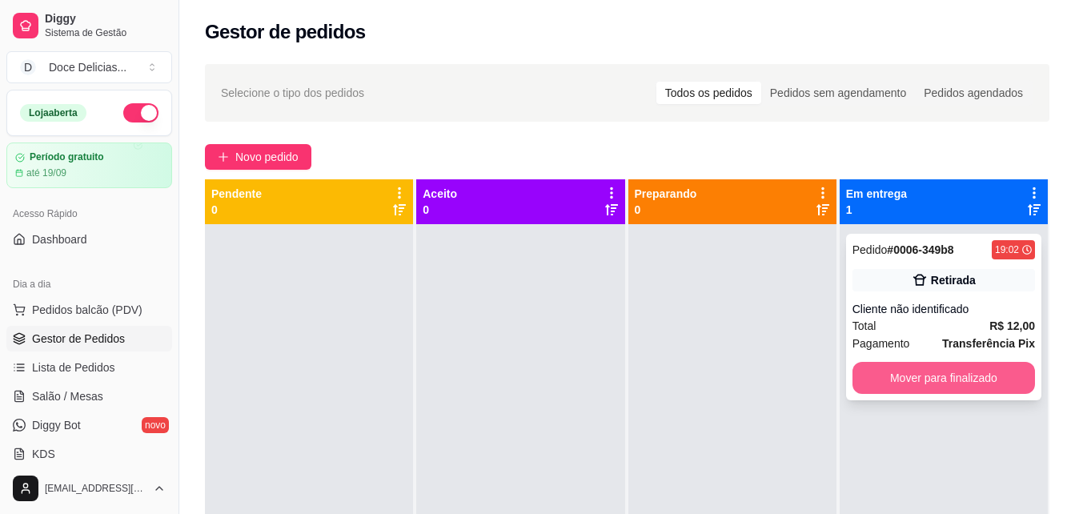
click at [879, 378] on button "Mover para finalizado" at bounding box center [943, 378] width 182 height 32
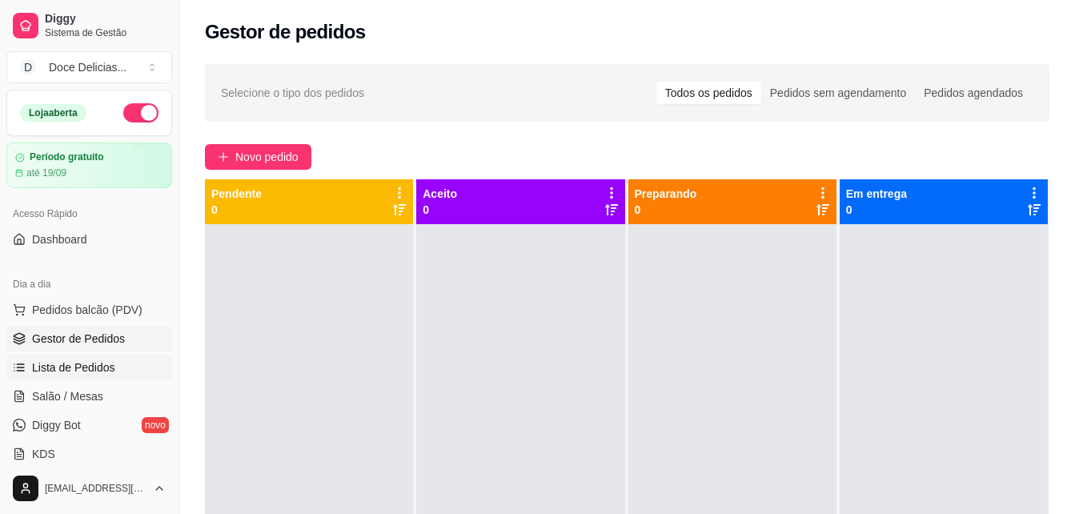
click at [81, 365] on span "Lista de Pedidos" at bounding box center [73, 367] width 83 height 16
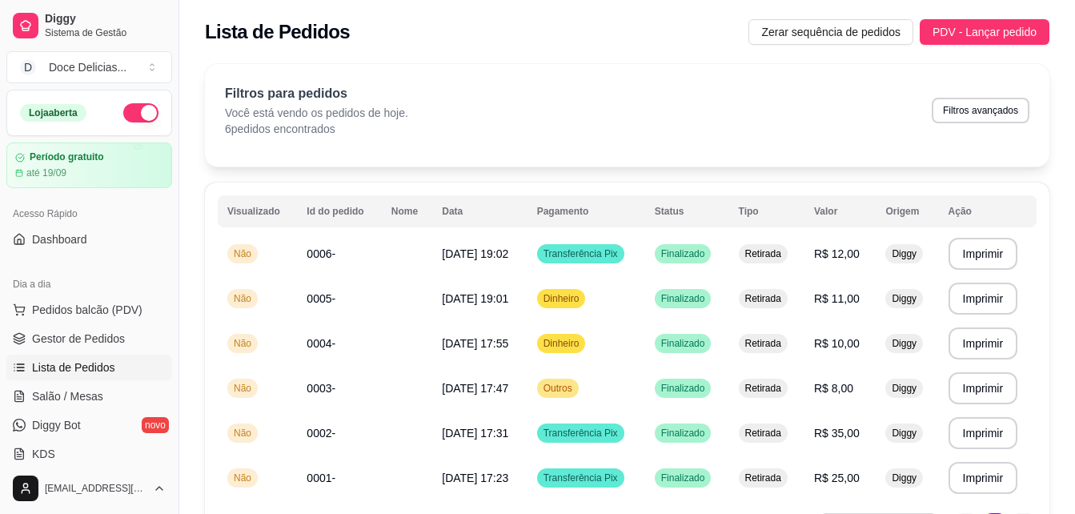
scroll to position [326, 0]
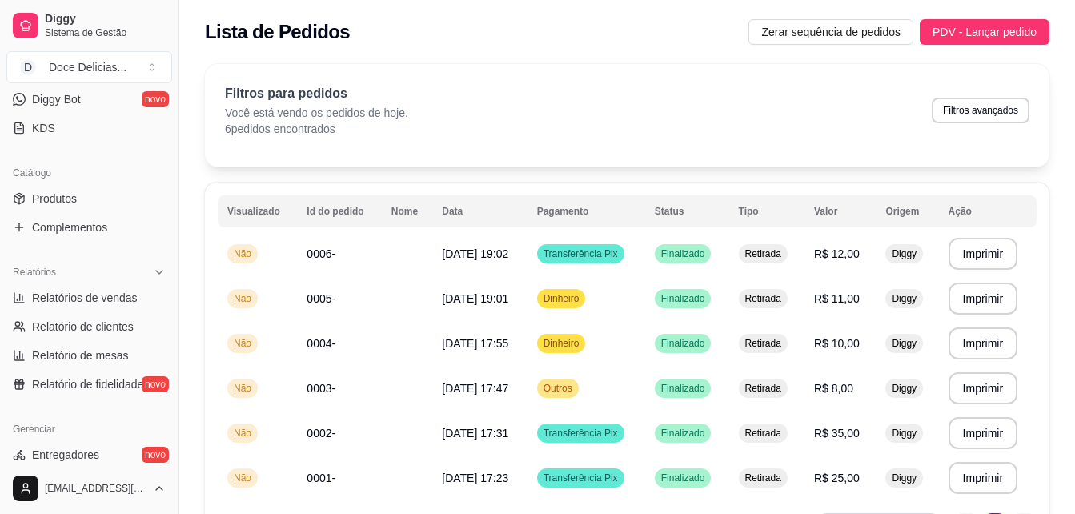
click at [867, 82] on div "Filtros para pedidos Você está vendo os pedidos de hoje. 6 pedidos encontrados …" at bounding box center [627, 115] width 844 height 102
